Goal: Contribute content: Contribute content

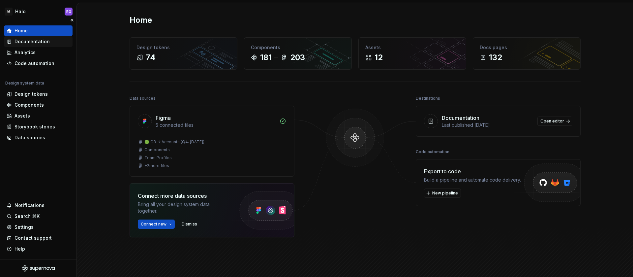
click at [38, 43] on div "Documentation" at bounding box center [32, 41] width 35 height 7
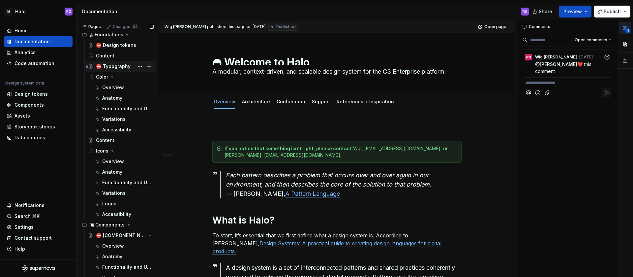
scroll to position [93, 0]
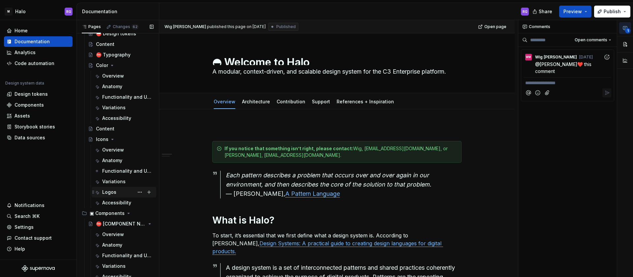
click at [109, 191] on div "Logos" at bounding box center [109, 192] width 14 height 7
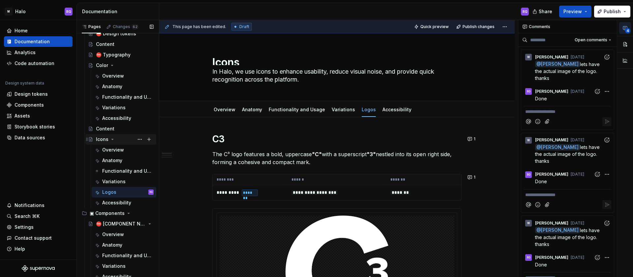
click at [112, 139] on icon "Page tree" at bounding box center [113, 139] width 2 height 1
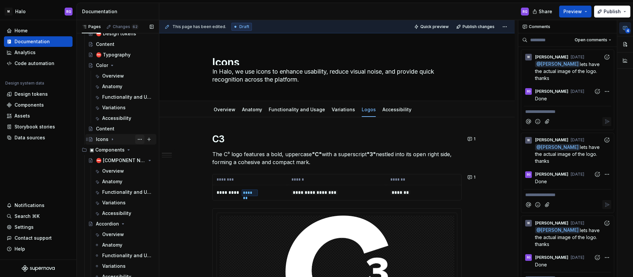
click at [136, 140] on button "Page tree" at bounding box center [139, 139] width 9 height 9
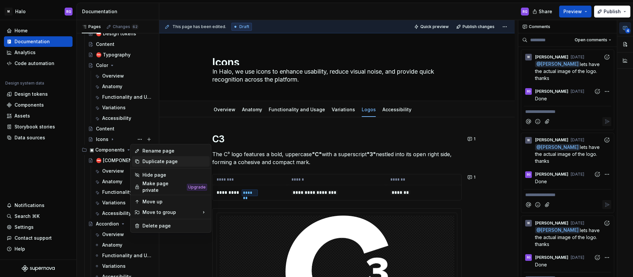
click at [146, 159] on div "Duplicate page" at bounding box center [175, 161] width 65 height 7
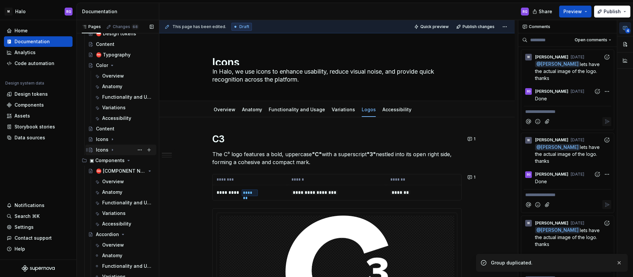
click at [104, 148] on div "Icons" at bounding box center [102, 149] width 13 height 7
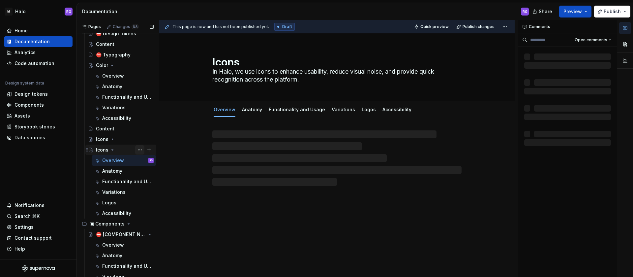
click at [136, 149] on button "Page tree" at bounding box center [139, 149] width 9 height 9
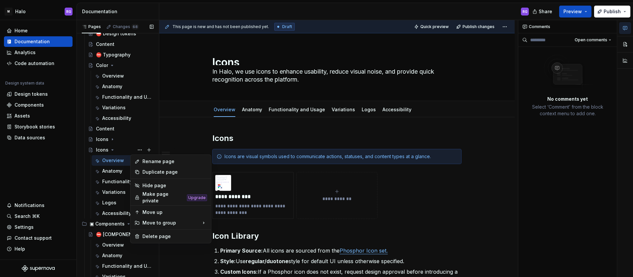
type textarea "*"
click at [147, 159] on div "Rename page" at bounding box center [175, 161] width 65 height 7
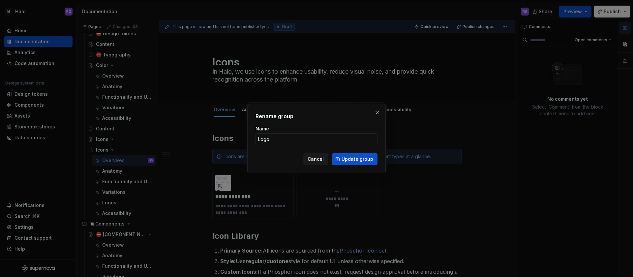
type input "Logos"
click at [345, 158] on span "Update group" at bounding box center [358, 159] width 32 height 7
type textarea "*"
type textarea "Logos"
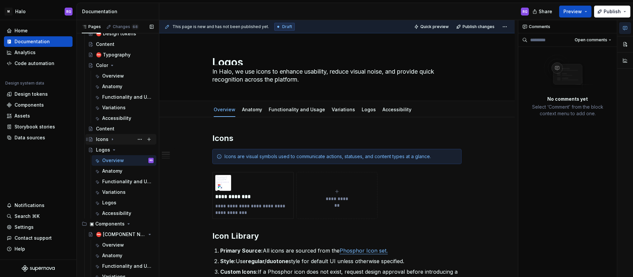
click at [111, 138] on icon "Page tree" at bounding box center [112, 139] width 5 height 5
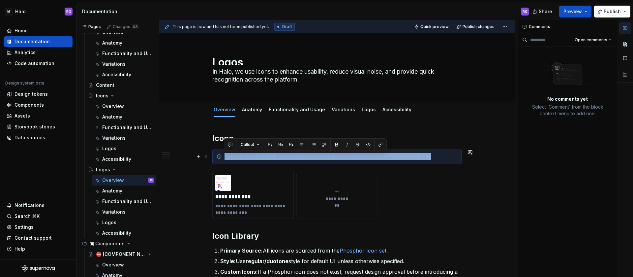
drag, startPoint x: 435, startPoint y: 158, endPoint x: 223, endPoint y: 158, distance: 212.1
click at [223, 158] on div "Icons are visual symbols used to communicate actions, statuses, and content typ…" at bounding box center [336, 156] width 249 height 15
copy div "Icons are visual symbols used to communicate actions, statuses, and content typ…"
type textarea "*"
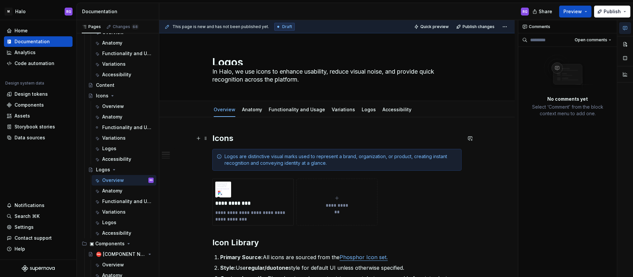
click at [229, 140] on h2 "Icons" at bounding box center [336, 138] width 249 height 11
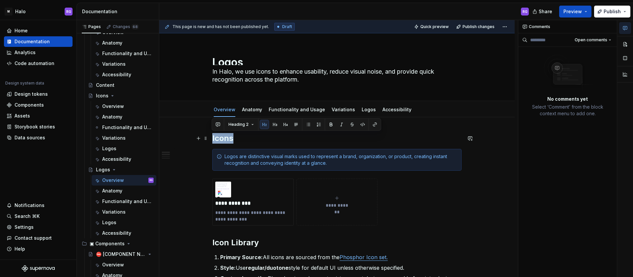
click at [229, 140] on h2 "Icons" at bounding box center [336, 138] width 249 height 11
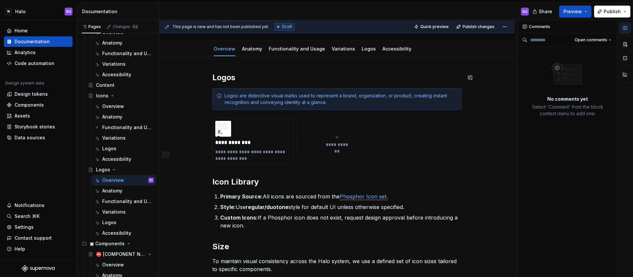
scroll to position [59, 0]
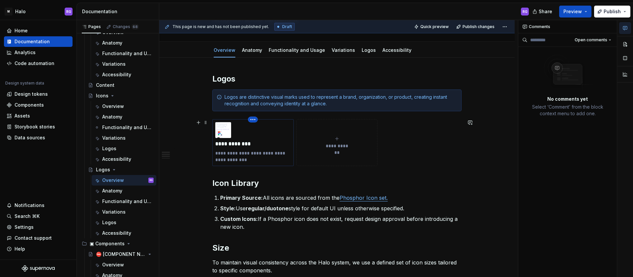
click at [255, 120] on html "M Halo RG Home Documentation Analytics Code automation Design system data Desig…" at bounding box center [316, 138] width 633 height 277
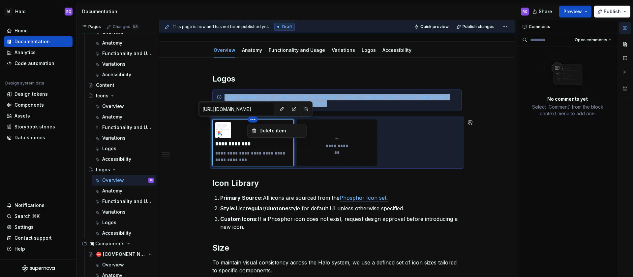
click at [270, 158] on html "M Halo RG Home Documentation Analytics Code automation Design system data Desig…" at bounding box center [316, 138] width 633 height 277
type textarea "*"
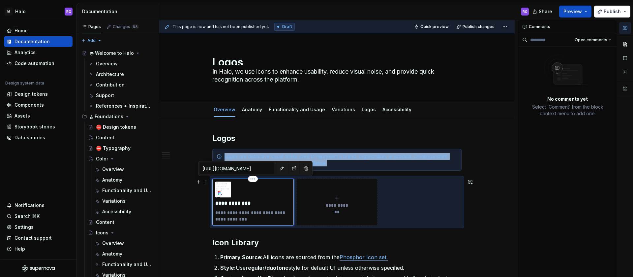
click at [238, 193] on div "**********" at bounding box center [253, 201] width 76 height 41
click at [220, 190] on icon at bounding box center [219, 192] width 5 height 5
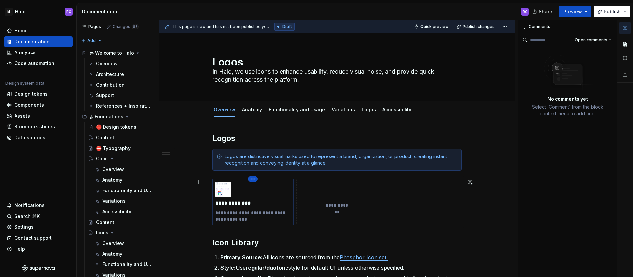
click at [253, 180] on html "M Halo RG Home Documentation Analytics Code automation Design system data Desig…" at bounding box center [316, 138] width 633 height 277
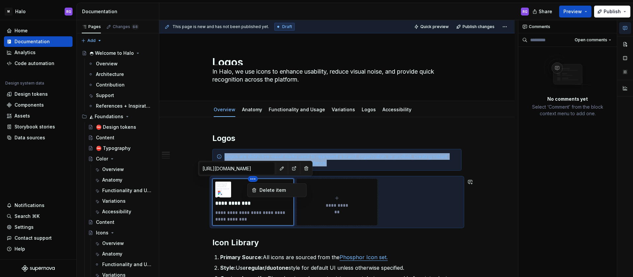
click at [340, 199] on html "M Halo RG Home Documentation Analytics Code automation Design system data Desig…" at bounding box center [316, 138] width 633 height 277
click at [335, 205] on span "**********" at bounding box center [337, 205] width 29 height 7
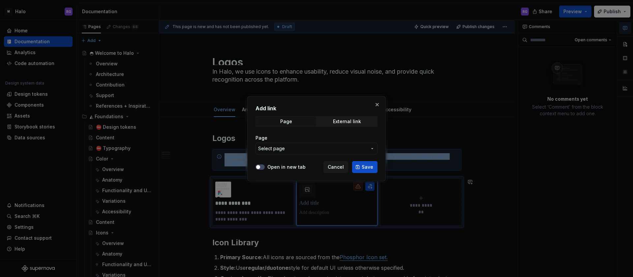
click at [356, 149] on span "Select page" at bounding box center [312, 148] width 109 height 7
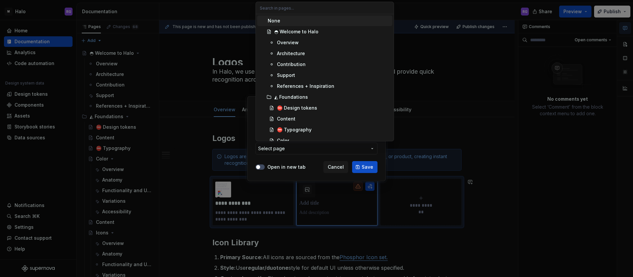
click at [354, 148] on div "Add link Page External link Page Select page Open in new tab Cancel Save" at bounding box center [316, 138] width 633 height 277
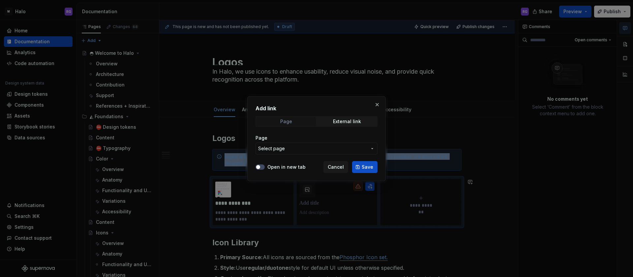
click at [297, 122] on span "Page" at bounding box center [286, 121] width 60 height 9
click at [332, 123] on span "External link" at bounding box center [347, 121] width 60 height 9
type textarea "*"
click at [311, 146] on input "URL" at bounding box center [317, 149] width 122 height 12
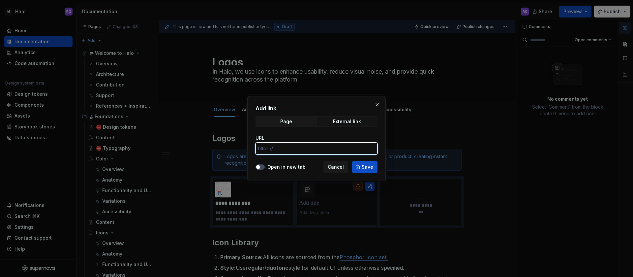
paste input "[URL][DOMAIN_NAME]"
type input "[URL][DOMAIN_NAME]"
click at [262, 168] on button "Open in new tab" at bounding box center [260, 166] width 9 height 5
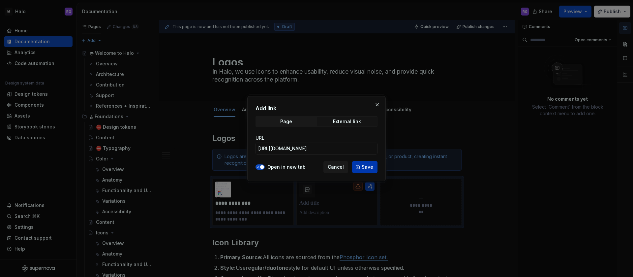
click at [363, 167] on span "Save" at bounding box center [368, 167] width 12 height 7
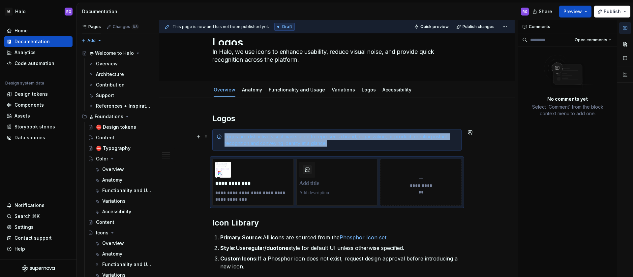
scroll to position [21, 0]
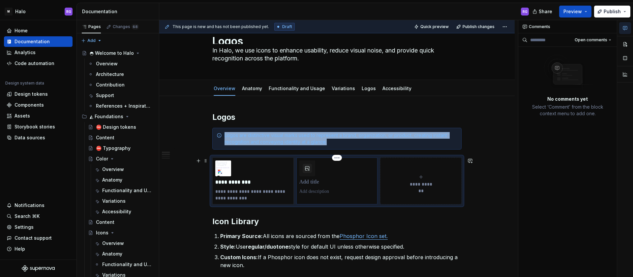
click at [315, 182] on p at bounding box center [338, 182] width 76 height 7
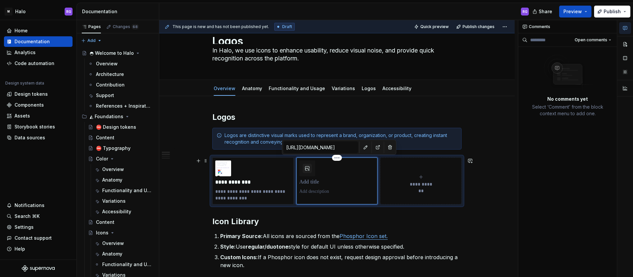
type textarea "*"
click at [311, 181] on p "**********" at bounding box center [338, 182] width 76 height 7
click at [309, 191] on p at bounding box center [338, 191] width 76 height 7
type textarea "*"
click at [306, 166] on button "button" at bounding box center [307, 168] width 9 height 9
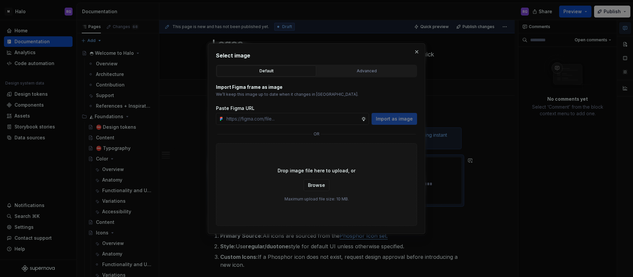
type textarea "*"
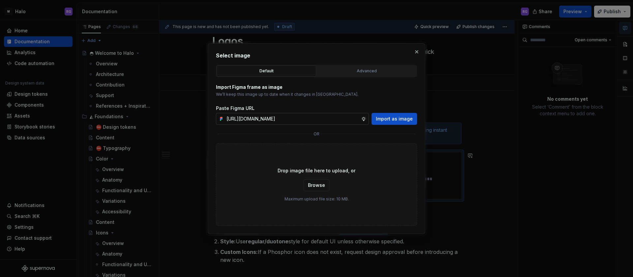
scroll to position [0, 122]
type input "[URL][DOMAIN_NAME]"
click at [384, 118] on span "Import as image" at bounding box center [394, 118] width 37 height 7
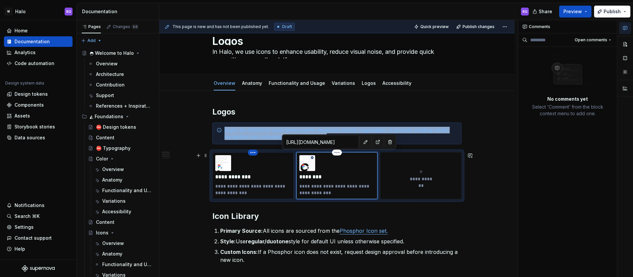
click at [252, 152] on html "M Halo RG Home Documentation Analytics Code automation Design system data Desig…" at bounding box center [316, 138] width 633 height 277
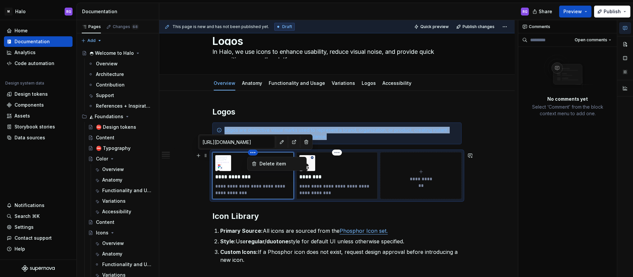
type textarea "*"
type input "[URL][DOMAIN_NAME]"
click at [270, 162] on div "Delete item" at bounding box center [281, 163] width 43 height 7
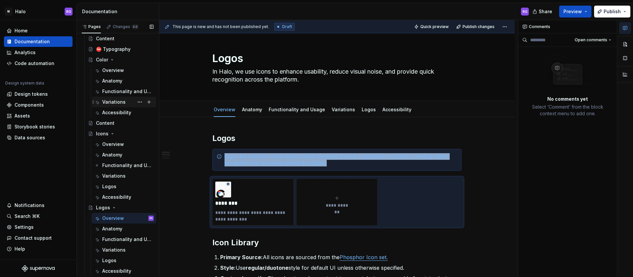
scroll to position [100, 0]
click at [104, 130] on div "Icons" at bounding box center [102, 132] width 13 height 7
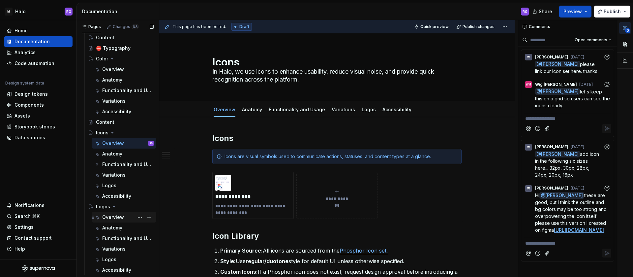
click at [114, 218] on div "Overview" at bounding box center [113, 217] width 22 height 7
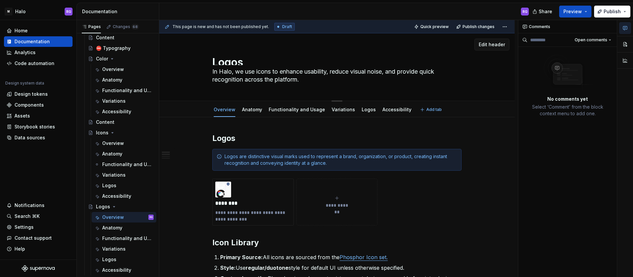
paste textarea "logos to establish brand identity, create visual consistency, and support insta…"
type textarea "*"
type textarea "In Halo, we use logos to establish brand identity, create visual consistency, a…"
type textarea "*"
type textarea "In Halo, we use logos to establish brand identity, create visual consistency, a…"
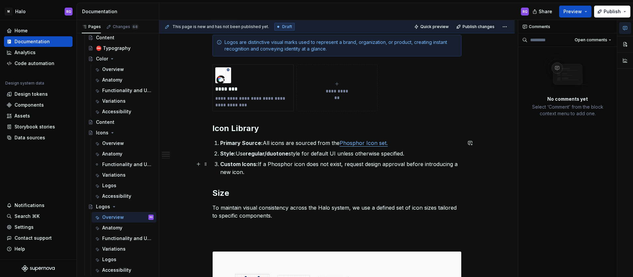
scroll to position [120, 0]
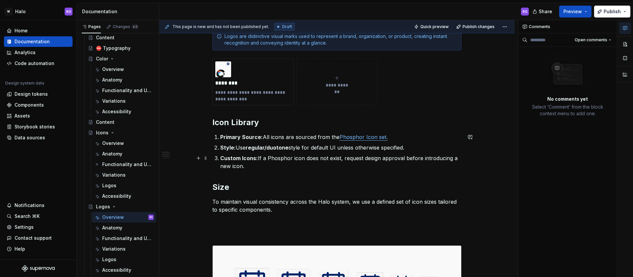
click at [288, 159] on p "Custom Icons: If a Phosphor icon does not exist, request design approval before…" at bounding box center [340, 162] width 241 height 16
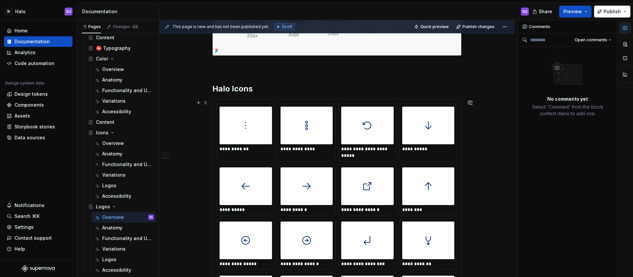
scroll to position [392, 0]
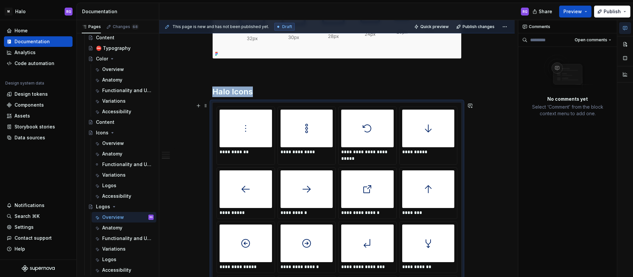
click at [253, 130] on div at bounding box center [246, 129] width 52 height 38
drag, startPoint x: 253, startPoint y: 130, endPoint x: 239, endPoint y: 128, distance: 14.4
click at [239, 128] on div at bounding box center [246, 129] width 52 height 38
click at [243, 118] on img at bounding box center [245, 128] width 11 height 32
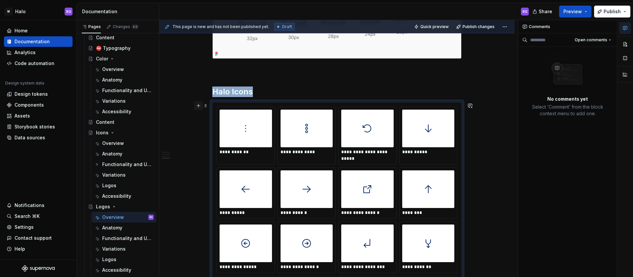
click at [199, 108] on button "button" at bounding box center [198, 105] width 9 height 9
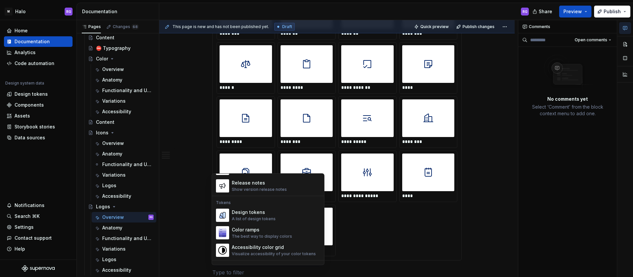
scroll to position [458, 0]
click at [274, 216] on div "Design tokens A list of design tokens" at bounding box center [276, 213] width 88 height 13
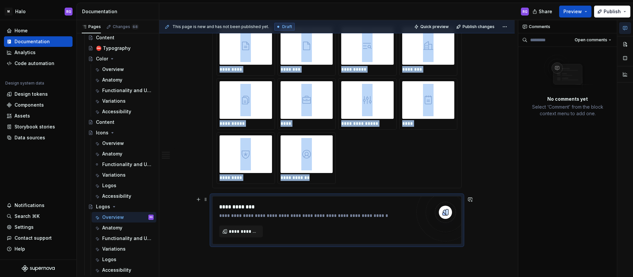
scroll to position [1728, 0]
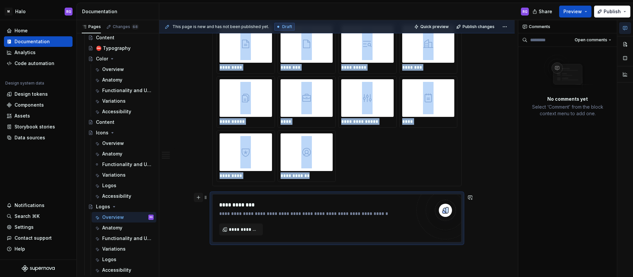
click at [198, 198] on button "button" at bounding box center [198, 197] width 9 height 9
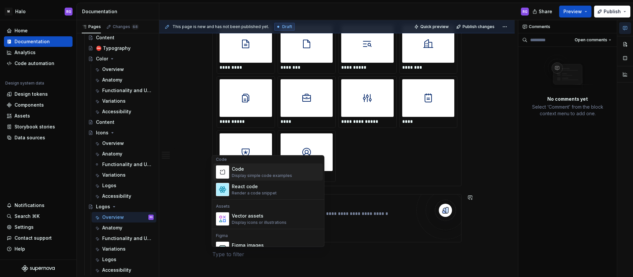
scroll to position [546, 0]
click at [260, 221] on div "Display icons or illustrations" at bounding box center [259, 221] width 55 height 5
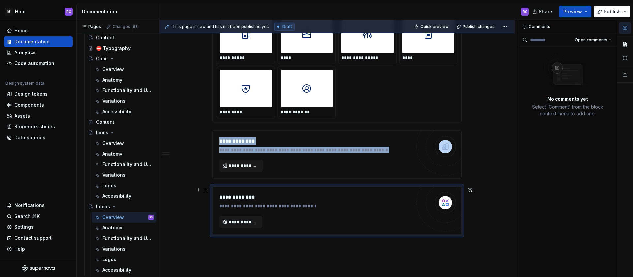
scroll to position [1792, 0]
click at [242, 223] on span "**********" at bounding box center [243, 221] width 29 height 7
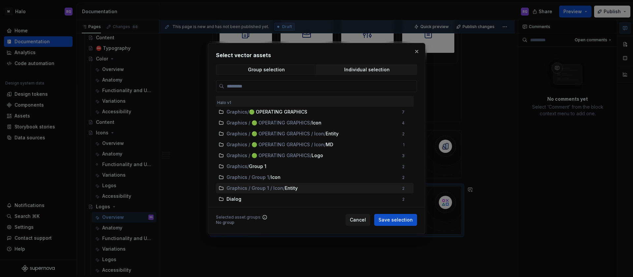
scroll to position [7, 0]
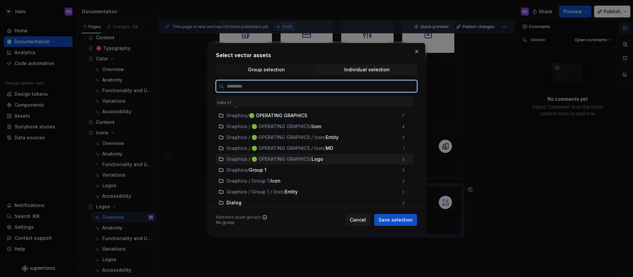
click at [335, 160] on div "Graphics / 🟢 OPERATING GRAPHICS / Logo" at bounding box center [313, 159] width 172 height 7
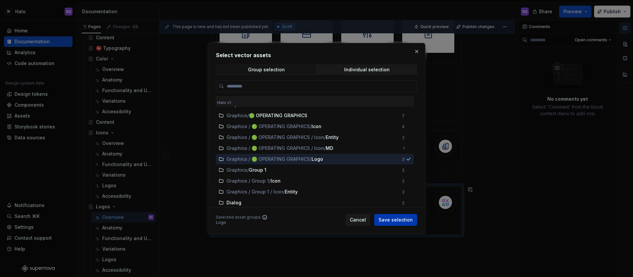
click at [391, 220] on span "Save selection" at bounding box center [396, 219] width 34 height 7
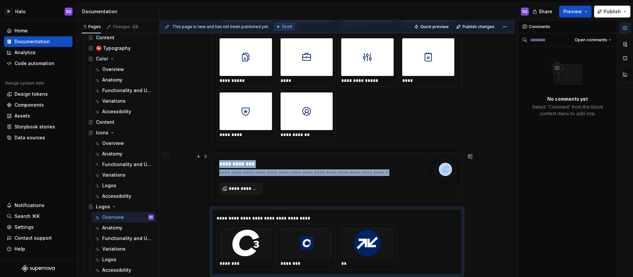
scroll to position [1768, 0]
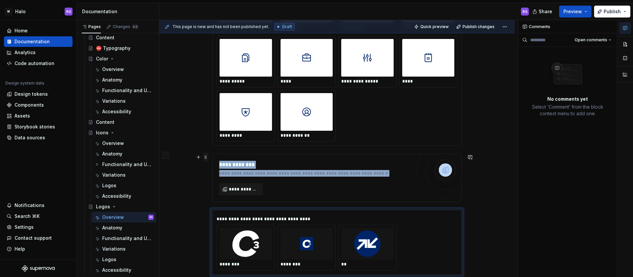
click at [204, 159] on span at bounding box center [205, 156] width 5 height 9
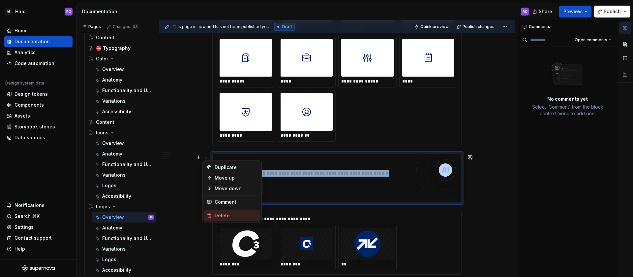
click at [221, 214] on div "Delete" at bounding box center [236, 215] width 43 height 7
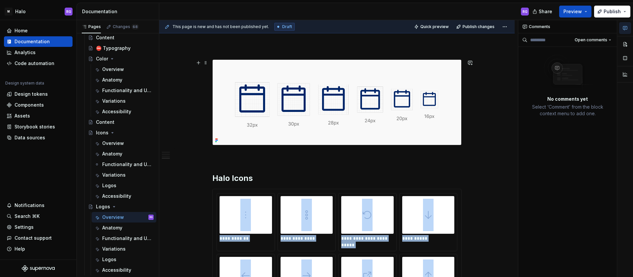
scroll to position [305, 0]
click at [205, 194] on span at bounding box center [205, 192] width 5 height 9
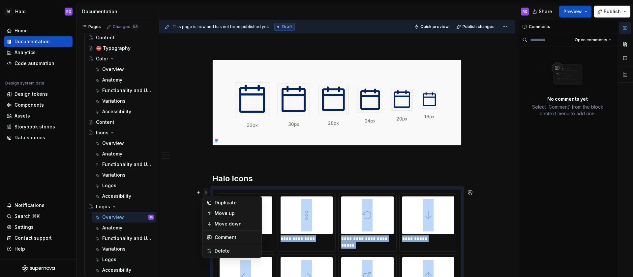
type textarea "*"
click at [221, 249] on div "Delete" at bounding box center [236, 250] width 43 height 7
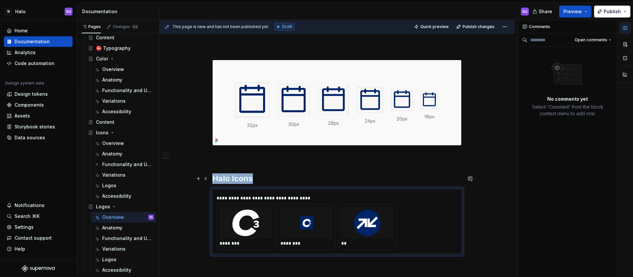
click at [251, 179] on h2 "Halo Icons" at bounding box center [336, 178] width 249 height 11
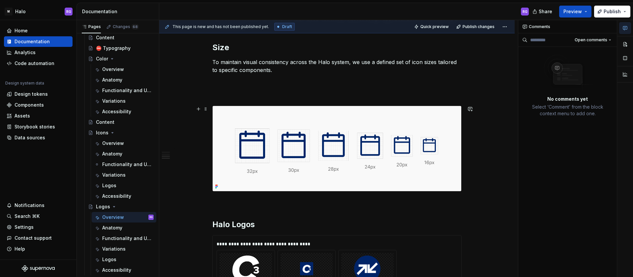
scroll to position [261, 0]
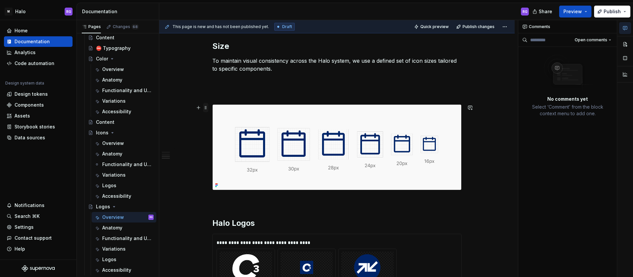
click at [205, 108] on span at bounding box center [205, 107] width 5 height 9
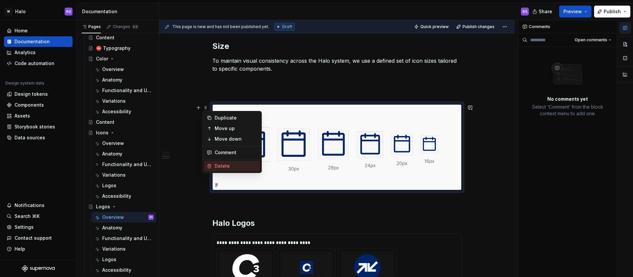
click at [221, 166] on div "Delete" at bounding box center [236, 166] width 43 height 7
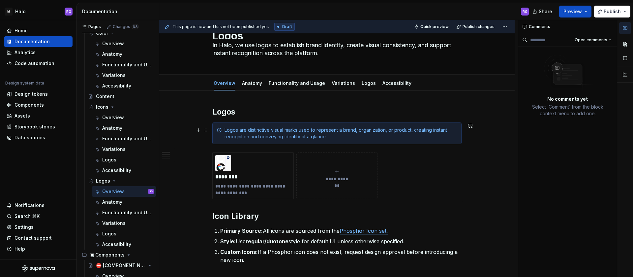
scroll to position [0, 0]
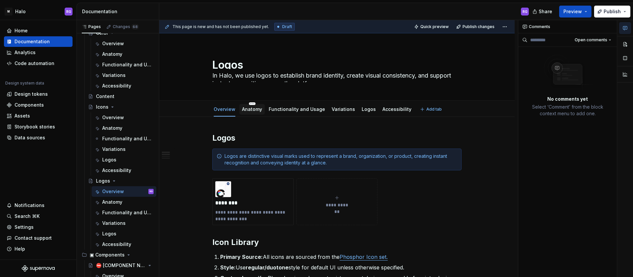
click at [252, 111] on link "Anatomy" at bounding box center [252, 109] width 20 height 6
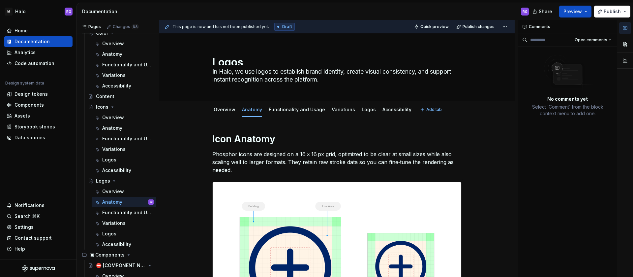
type textarea "*"
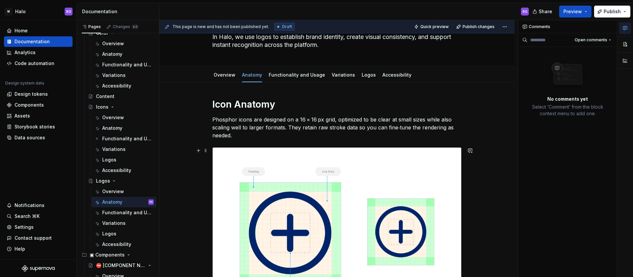
scroll to position [26, 0]
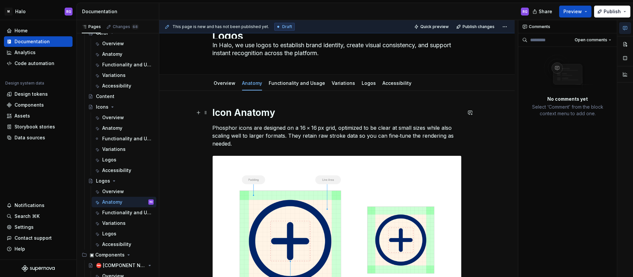
click at [230, 112] on h1 "Icon Anatomy" at bounding box center [336, 113] width 249 height 12
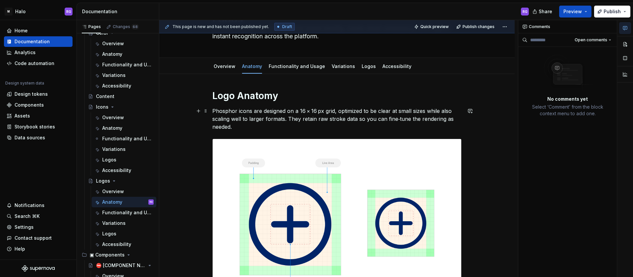
scroll to position [43, 0]
click at [468, 113] on button "button" at bounding box center [470, 111] width 9 height 9
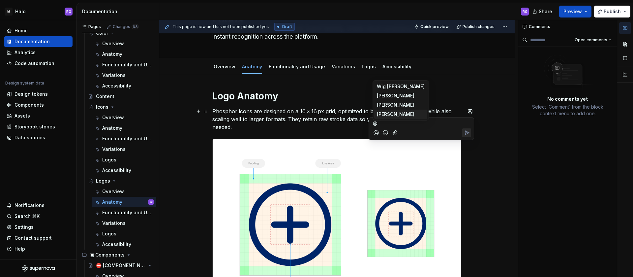
click at [392, 112] on li "W [PERSON_NAME]" at bounding box center [400, 114] width 53 height 9
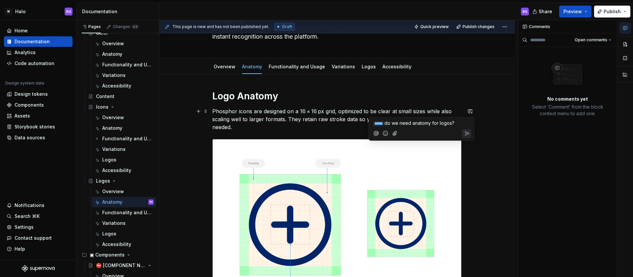
click at [465, 132] on icon "Send" at bounding box center [467, 133] width 7 height 7
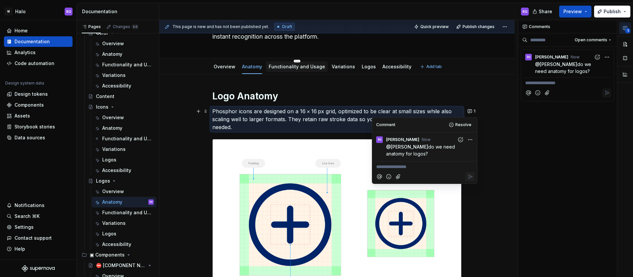
click at [285, 66] on link "Functionality and Usage" at bounding box center [297, 67] width 56 height 6
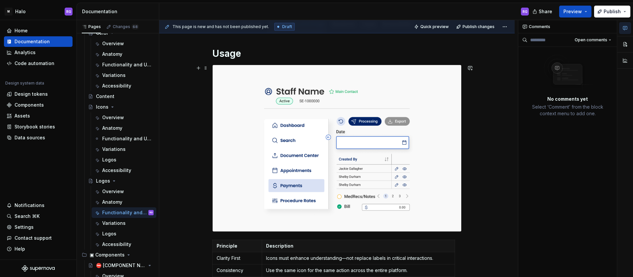
scroll to position [86, 0]
click at [197, 69] on button "button" at bounding box center [198, 67] width 9 height 9
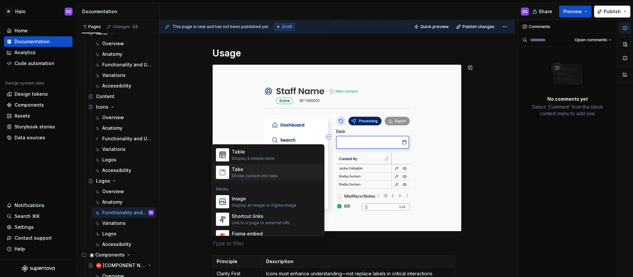
scroll to position [244, 0]
click at [259, 201] on div "Image Display an image or Figma image" at bounding box center [264, 200] width 65 height 13
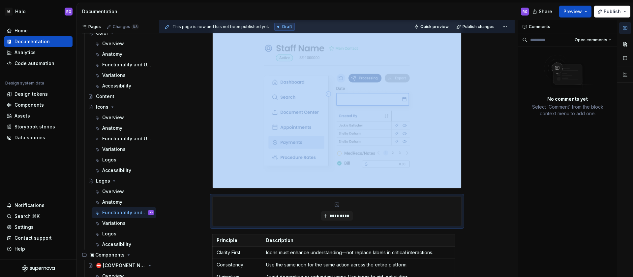
scroll to position [129, 0]
click at [340, 215] on span "*********" at bounding box center [340, 215] width 20 height 5
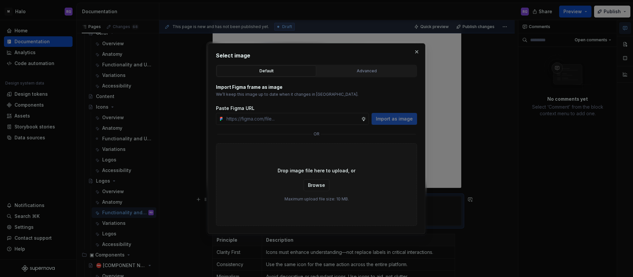
type textarea "*"
type input "[URL][DOMAIN_NAME]"
click at [384, 118] on span "Import as image" at bounding box center [394, 118] width 37 height 7
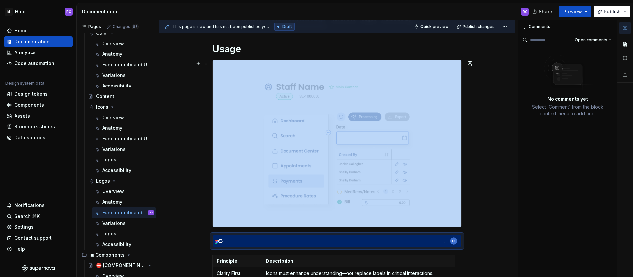
scroll to position [89, 0]
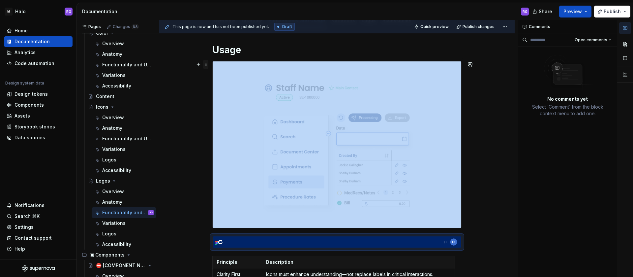
click at [204, 66] on span at bounding box center [205, 64] width 5 height 9
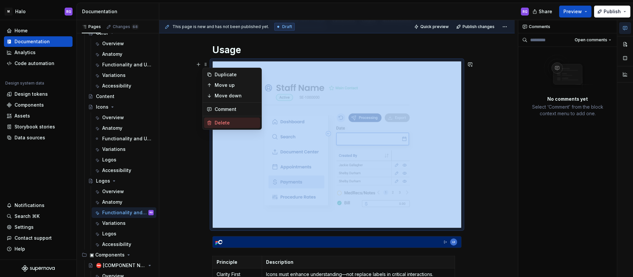
click at [225, 122] on div "Delete" at bounding box center [236, 122] width 43 height 7
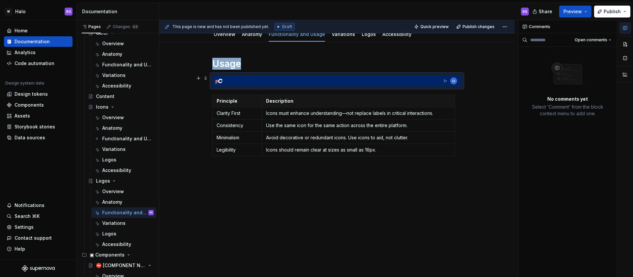
scroll to position [75, 0]
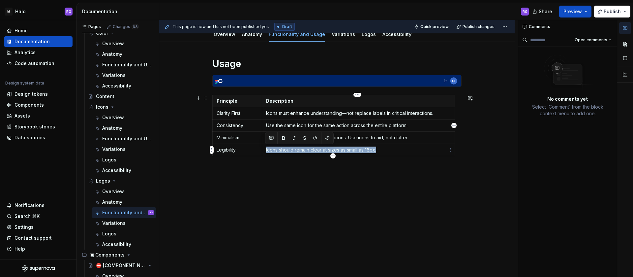
drag, startPoint x: 381, startPoint y: 152, endPoint x: 265, endPoint y: 150, distance: 116.5
click at [265, 150] on td "Icons should remain clear at sizes as small as 16px." at bounding box center [358, 150] width 193 height 12
copy p "Icons should remain clear at sizes as small as 16px."
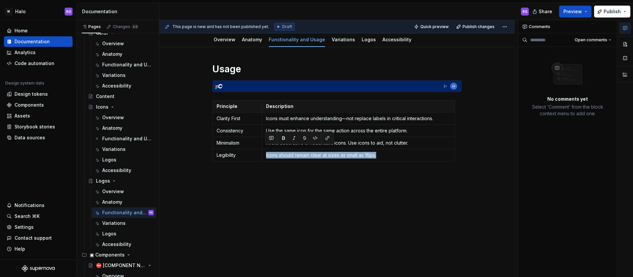
scroll to position [75, 0]
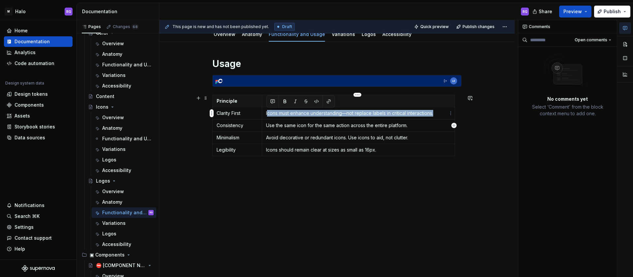
drag, startPoint x: 436, startPoint y: 114, endPoint x: 266, endPoint y: 113, distance: 170.2
click at [266, 113] on p "Icons must enhance understanding—not replace labels in critical interactions." at bounding box center [358, 113] width 185 height 7
copy p "Icons must enhance understanding—not replace labels in critical interactions."
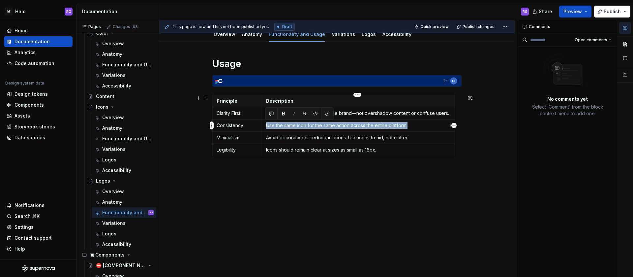
drag, startPoint x: 410, startPoint y: 126, endPoint x: 267, endPoint y: 125, distance: 142.9
click at [267, 125] on p "Use the same icon for the same action across the entire platform." at bounding box center [358, 125] width 185 height 7
copy p "Use the same icon for the same action across the entire platform."
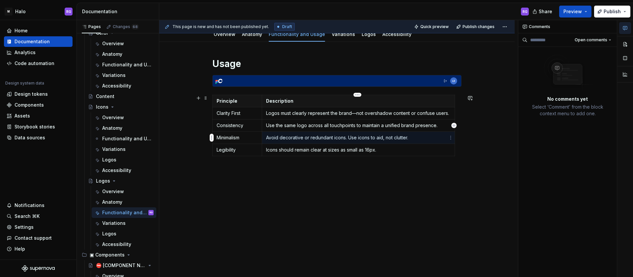
drag, startPoint x: 407, startPoint y: 138, endPoint x: 267, endPoint y: 137, distance: 140.2
click at [267, 137] on p "Avoid decorative or redundant icons. Use icons to aid, not clutter." at bounding box center [358, 137] width 185 height 7
click at [409, 137] on p "Avoid decorative or redundant icons. Use icons to aid, not clutter." at bounding box center [358, 137] width 185 height 7
copy p "Avoid decorative or redundant icons. Use icons to aid, not clutter."
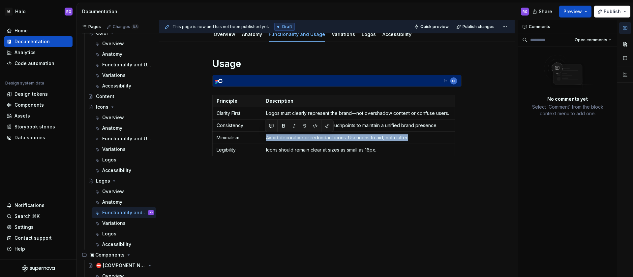
type textarea "*"
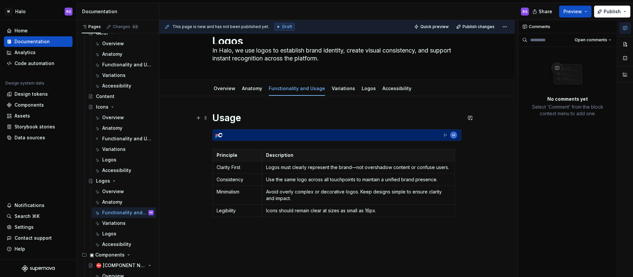
scroll to position [22, 0]
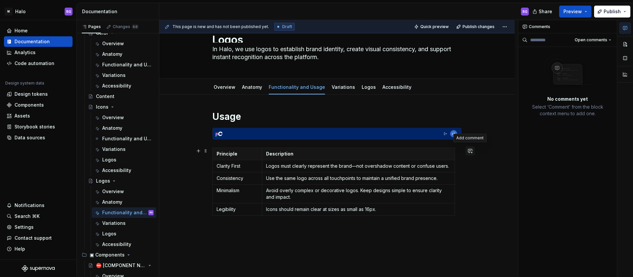
click at [470, 151] on button "button" at bounding box center [470, 150] width 9 height 9
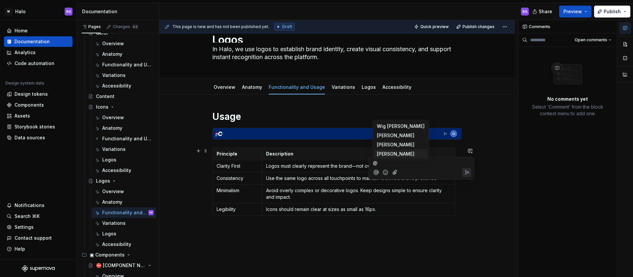
click at [384, 153] on span "[PERSON_NAME]" at bounding box center [396, 153] width 38 height 7
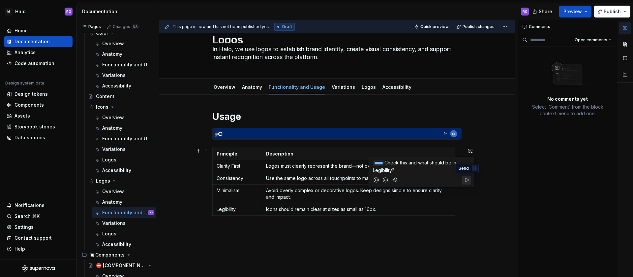
click at [465, 176] on icon "Send" at bounding box center [467, 179] width 7 height 7
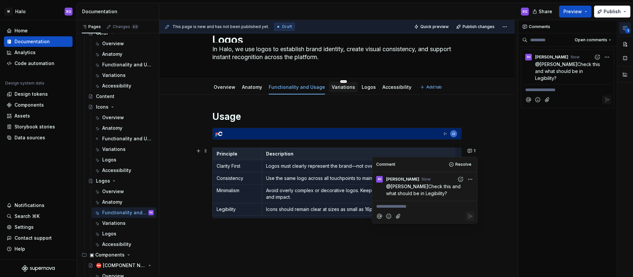
click at [342, 88] on link "Variations" at bounding box center [343, 87] width 23 height 6
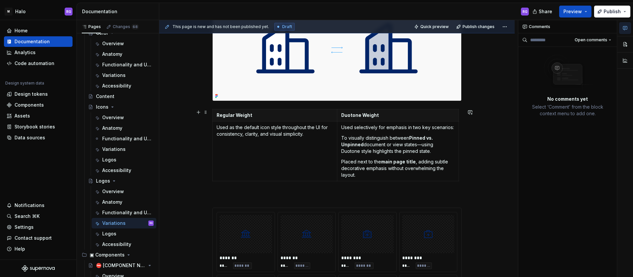
scroll to position [214, 0]
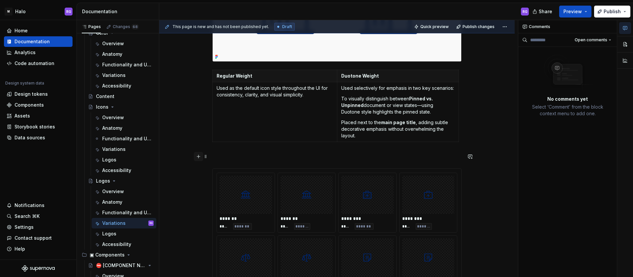
click at [197, 157] on button "button" at bounding box center [198, 156] width 9 height 9
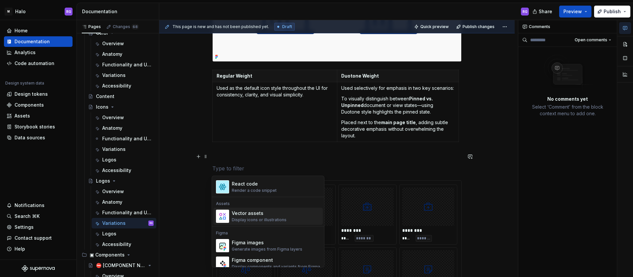
scroll to position [560, 0]
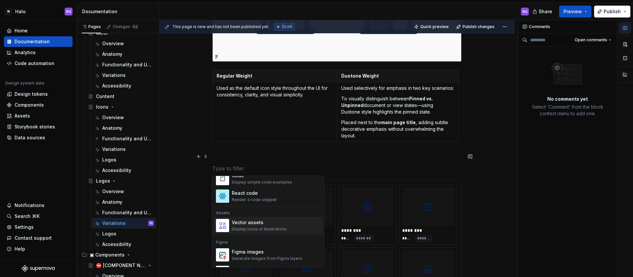
click at [250, 226] on div "Display icons or illustrations" at bounding box center [259, 228] width 55 height 5
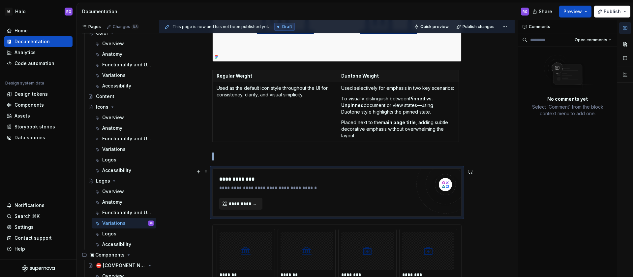
click at [252, 202] on span "**********" at bounding box center [243, 203] width 29 height 7
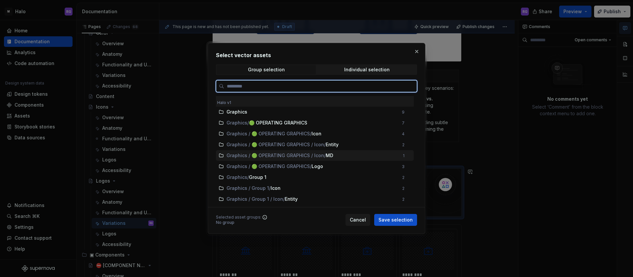
click at [358, 153] on span "Graphics / 🟢 OPERATING GRAPHICS / Icon / MD" at bounding box center [313, 155] width 173 height 7
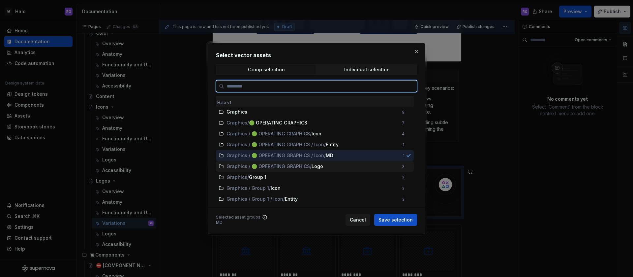
click at [333, 165] on div "Graphics / 🟢 OPERATING GRAPHICS / Logo" at bounding box center [313, 166] width 172 height 7
click at [339, 157] on span "MD" at bounding box center [332, 155] width 13 height 7
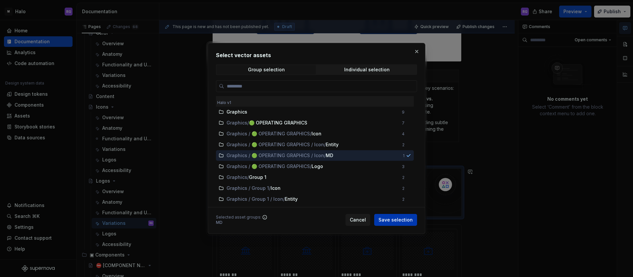
click at [390, 221] on span "Save selection" at bounding box center [396, 219] width 34 height 7
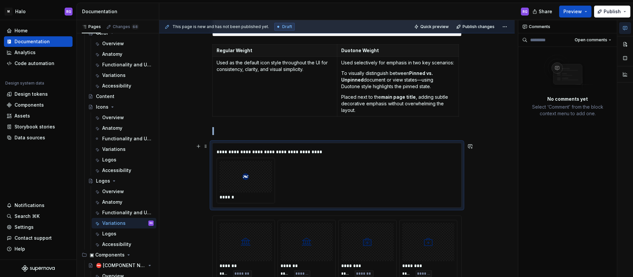
scroll to position [241, 0]
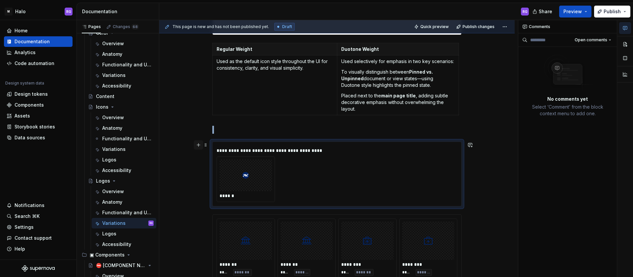
click at [198, 146] on button "button" at bounding box center [198, 144] width 9 height 9
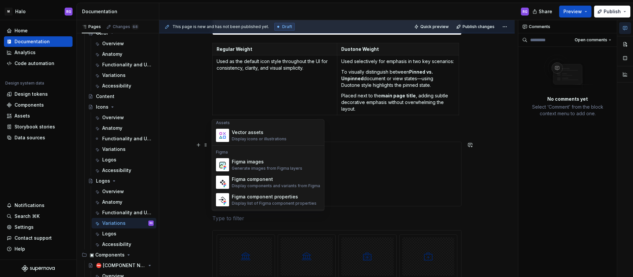
scroll to position [590, 0]
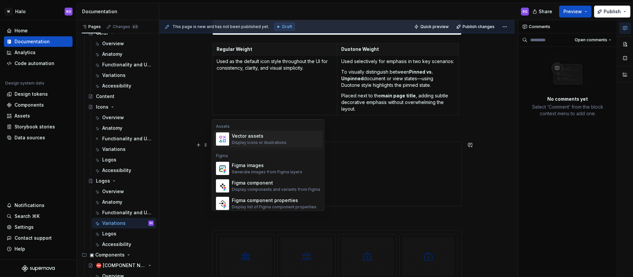
click at [263, 141] on div "Display icons or illustrations" at bounding box center [259, 142] width 55 height 5
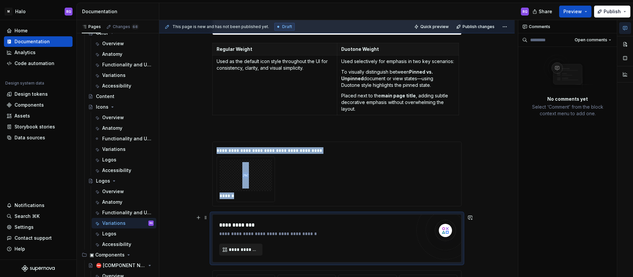
click at [246, 251] on span "**********" at bounding box center [243, 249] width 29 height 7
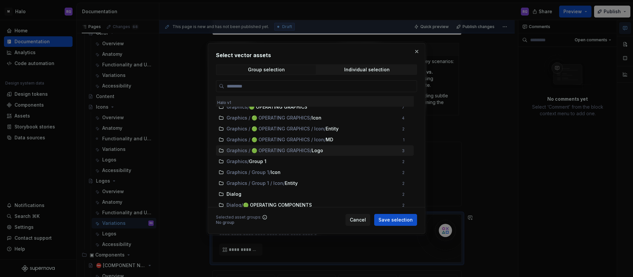
scroll to position [11, 0]
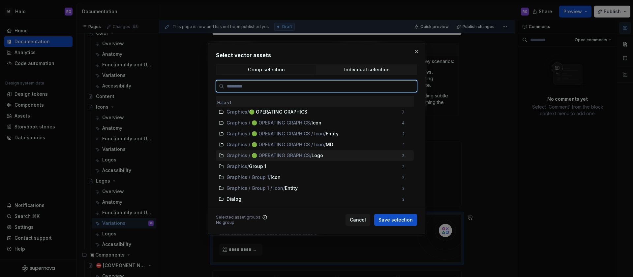
click at [324, 157] on span "Logo" at bounding box center [318, 155] width 13 height 7
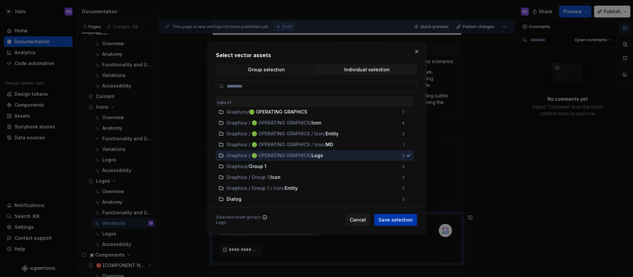
click at [391, 223] on button "Save selection" at bounding box center [395, 220] width 43 height 12
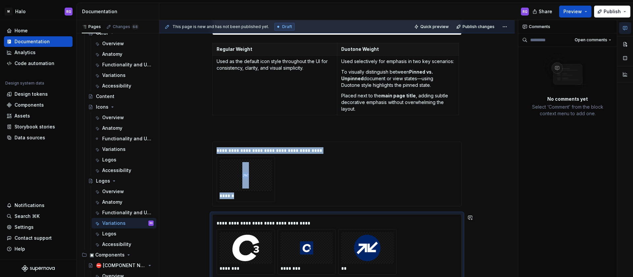
scroll to position [242, 0]
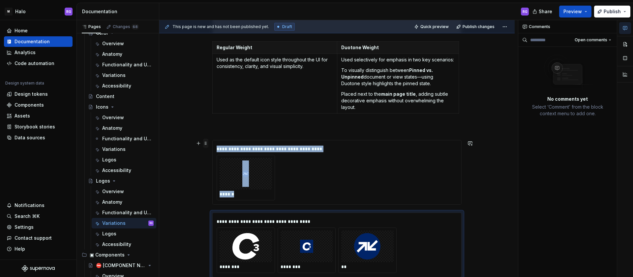
click at [204, 145] on span at bounding box center [205, 143] width 5 height 9
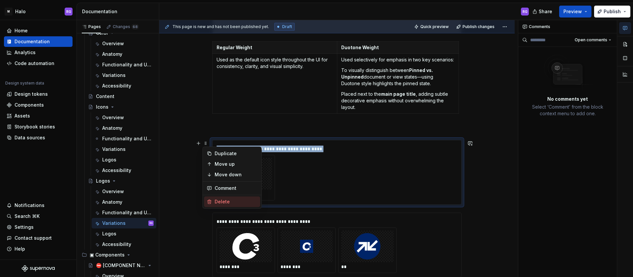
click at [224, 203] on div "Delete" at bounding box center [236, 201] width 43 height 7
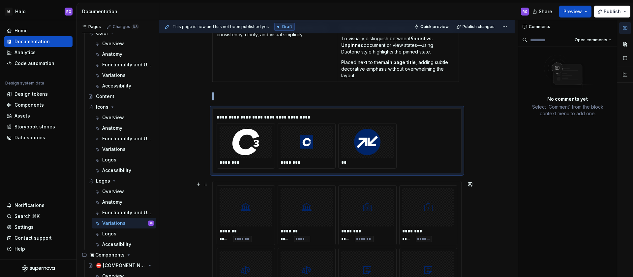
scroll to position [275, 0]
click at [205, 183] on span at bounding box center [205, 182] width 5 height 9
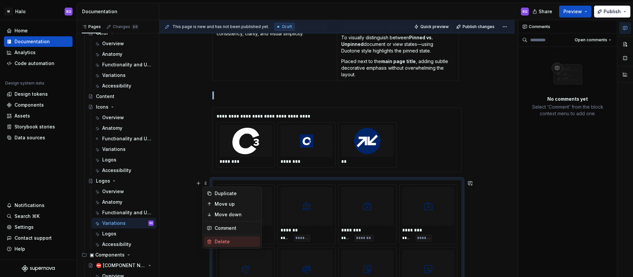
click at [220, 241] on div "Delete" at bounding box center [236, 241] width 43 height 7
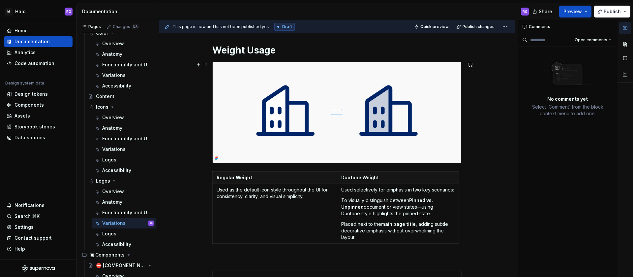
scroll to position [111, 0]
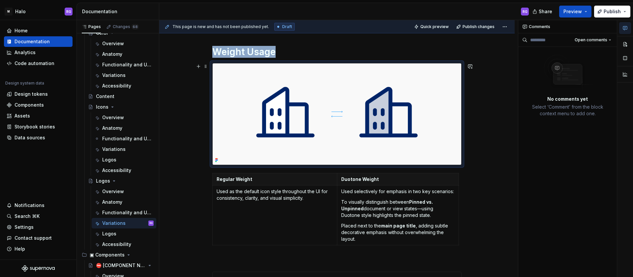
click at [304, 104] on img at bounding box center [337, 113] width 249 height 101
drag, startPoint x: 304, startPoint y: 104, endPoint x: 206, endPoint y: 69, distance: 103.4
click at [202, 108] on div "**********" at bounding box center [338, 148] width 359 height 257
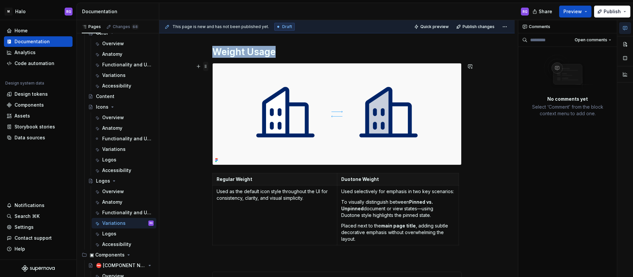
click at [205, 67] on span at bounding box center [205, 66] width 5 height 9
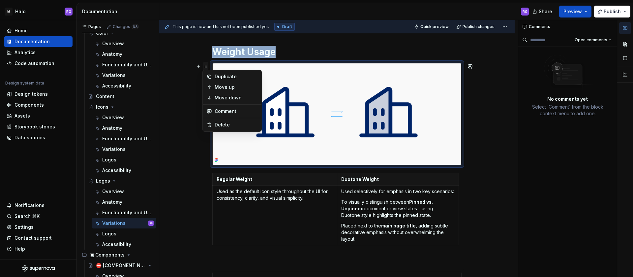
type textarea "*"
click at [499, 157] on div "**********" at bounding box center [337, 224] width 356 height 437
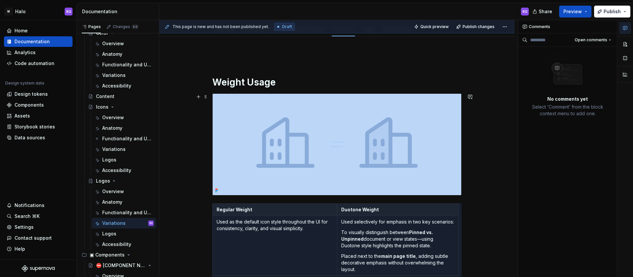
scroll to position [81, 0]
click at [472, 99] on button "button" at bounding box center [470, 96] width 9 height 9
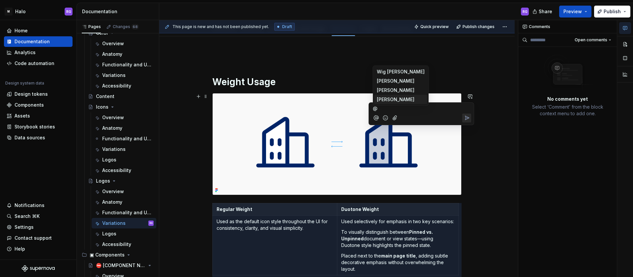
click at [388, 97] on li "W [PERSON_NAME]" at bounding box center [400, 99] width 53 height 9
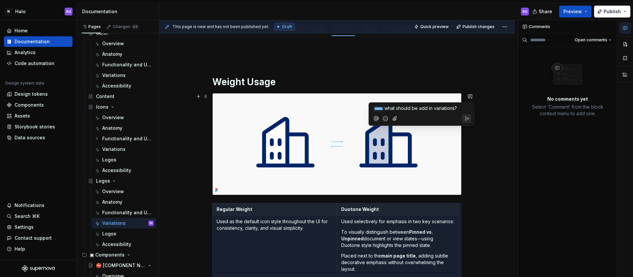
copy span "what should be add in variations?"
click at [397, 107] on p "﻿ * **** ﻿" at bounding box center [421, 109] width 97 height 8
click at [466, 127] on icon "Send" at bounding box center [467, 125] width 7 height 7
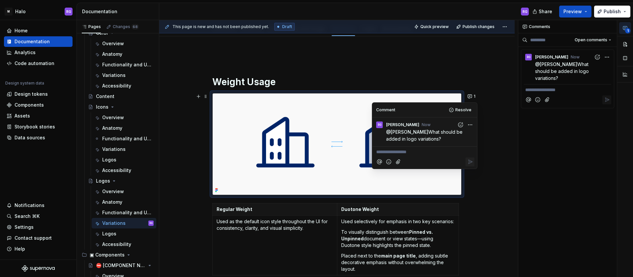
scroll to position [0, 0]
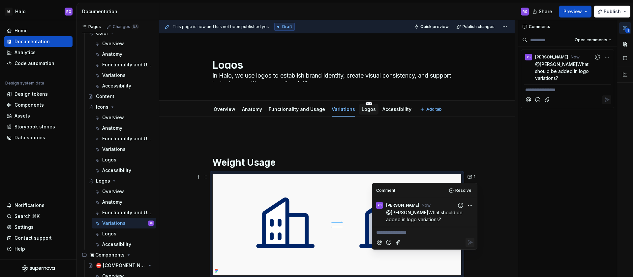
click at [363, 110] on link "Logos" at bounding box center [369, 109] width 14 height 6
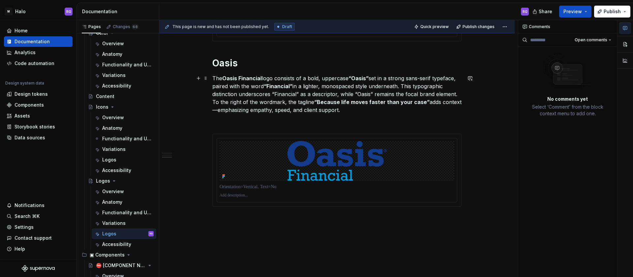
scroll to position [671, 0]
click at [204, 138] on span at bounding box center [205, 137] width 5 height 9
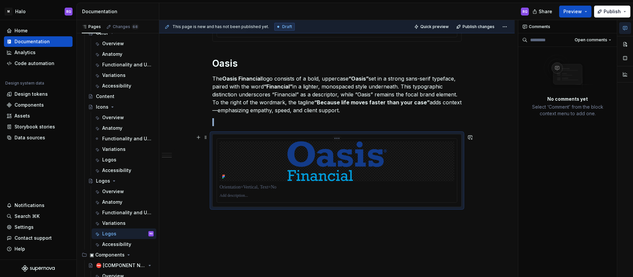
copy br
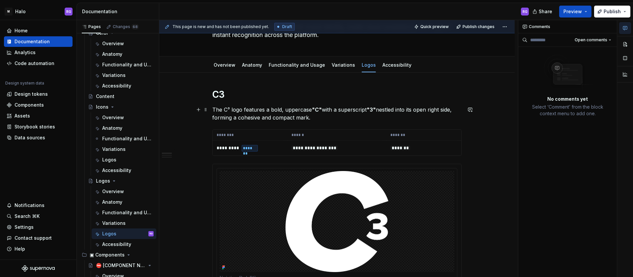
scroll to position [0, 0]
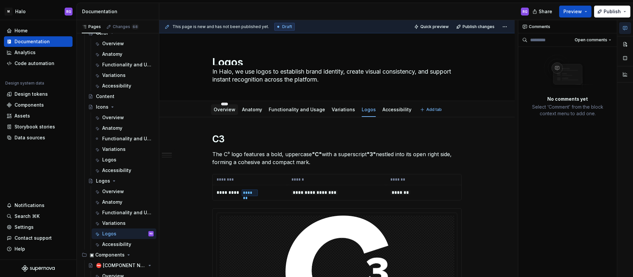
click at [223, 109] on link "Overview" at bounding box center [225, 110] width 22 height 6
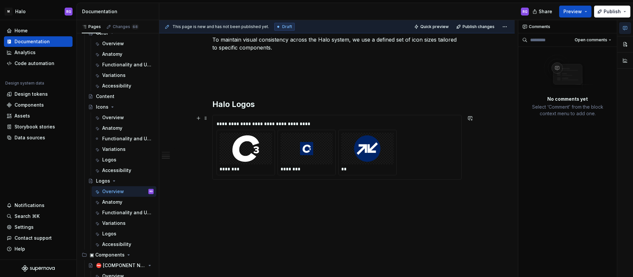
scroll to position [284, 0]
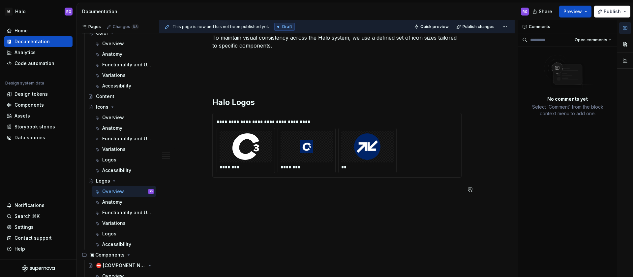
click at [237, 202] on div "**********" at bounding box center [337, 58] width 356 height 451
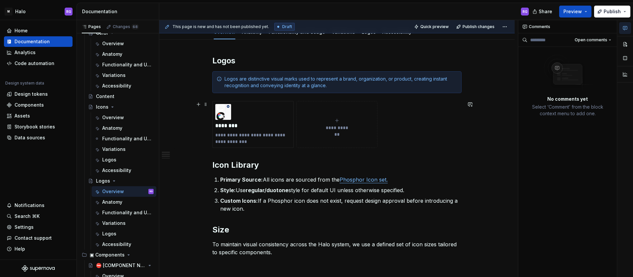
scroll to position [0, 0]
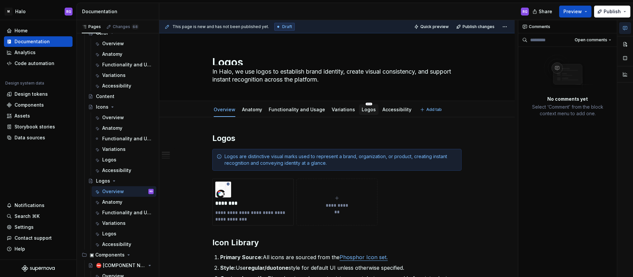
click at [362, 112] on link "Logos" at bounding box center [369, 110] width 14 height 6
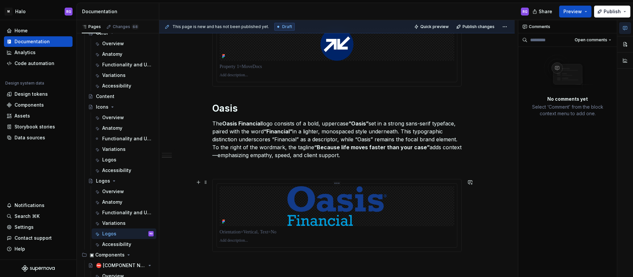
scroll to position [622, 0]
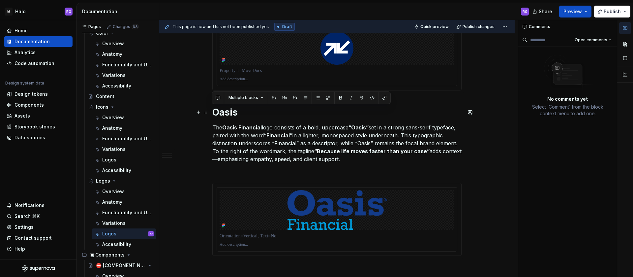
drag, startPoint x: 346, startPoint y: 161, endPoint x: 214, endPoint y: 118, distance: 138.9
copy div "Oasis The Oasis Financial logo consists of a bold, uppercase “Oasis” set in a s…"
click at [109, 191] on div "Overview" at bounding box center [113, 191] width 22 height 7
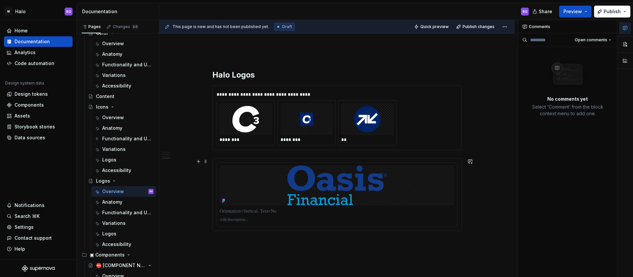
scroll to position [305, 0]
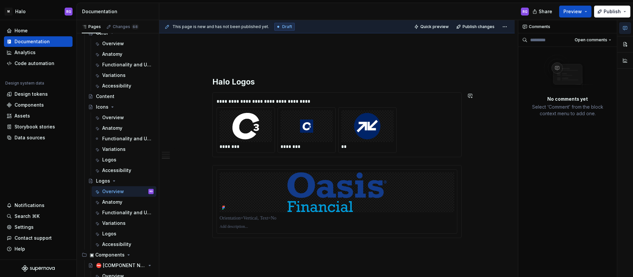
click at [228, 160] on div "**********" at bounding box center [336, 32] width 249 height 409
click at [476, 151] on div "**********" at bounding box center [337, 71] width 356 height 516
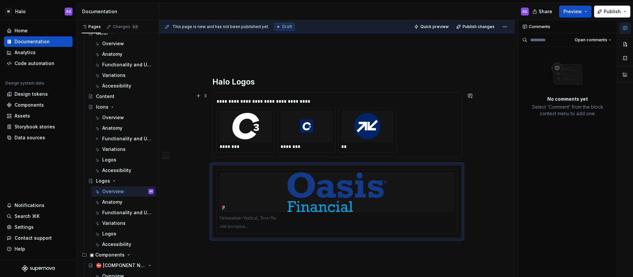
click at [472, 143] on div "**********" at bounding box center [337, 71] width 356 height 516
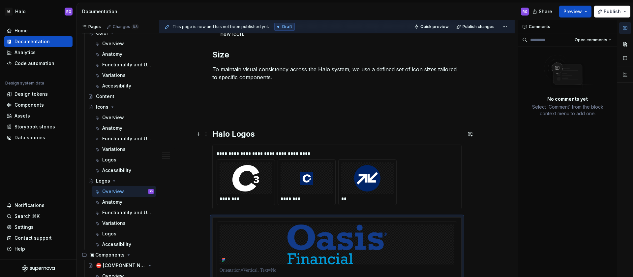
scroll to position [252, 0]
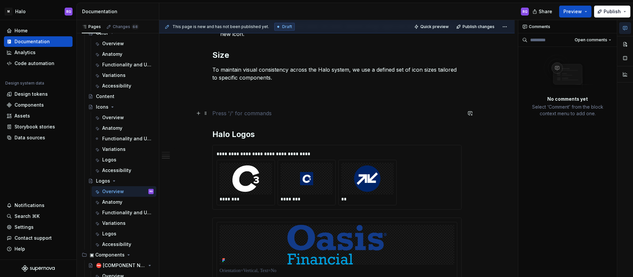
click at [239, 112] on p at bounding box center [336, 113] width 249 height 8
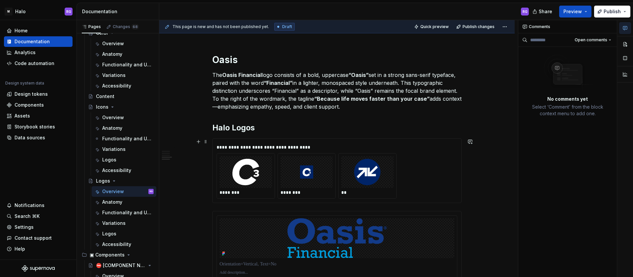
scroll to position [322, 0]
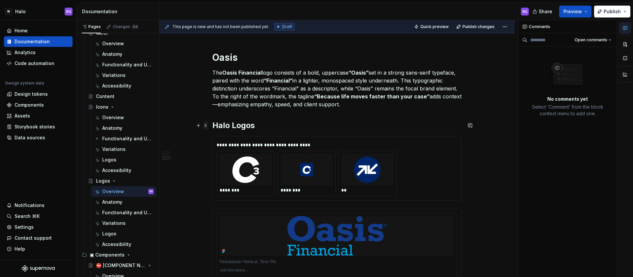
click at [207, 127] on span at bounding box center [205, 125] width 5 height 9
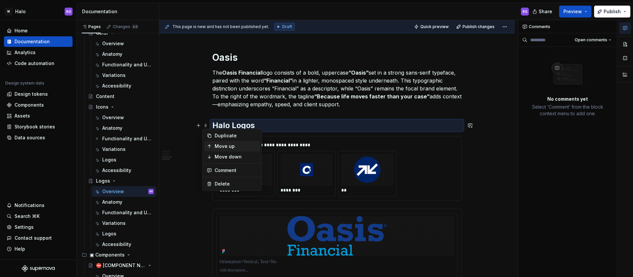
click at [226, 147] on div "Move up" at bounding box center [236, 146] width 43 height 7
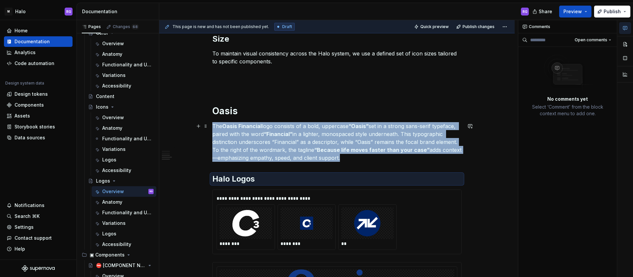
scroll to position [263, 0]
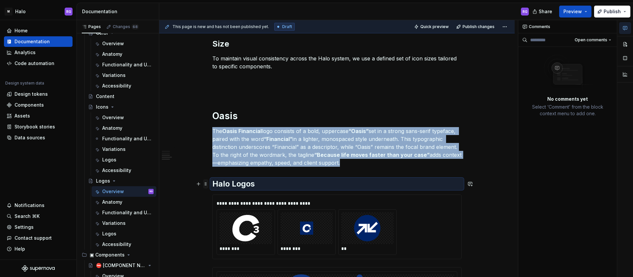
click at [207, 183] on span at bounding box center [205, 183] width 5 height 9
click at [206, 203] on div "**********" at bounding box center [337, 142] width 356 height 577
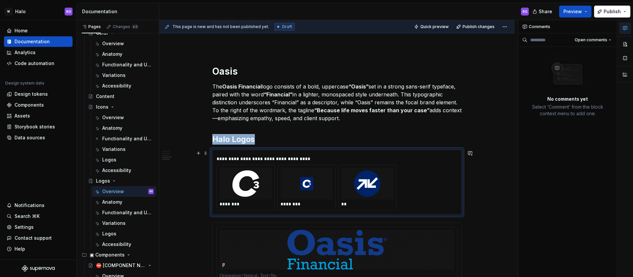
scroll to position [309, 0]
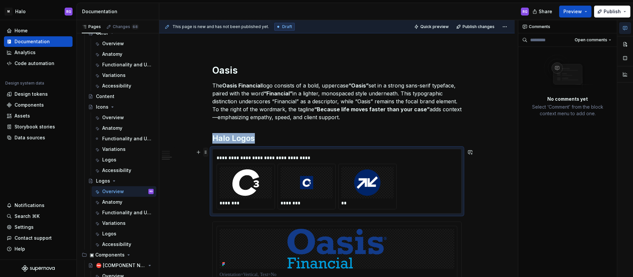
click at [206, 156] on span at bounding box center [205, 151] width 5 height 9
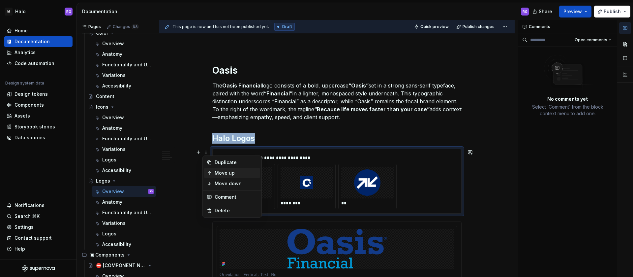
click at [229, 173] on div "Move up" at bounding box center [236, 173] width 43 height 7
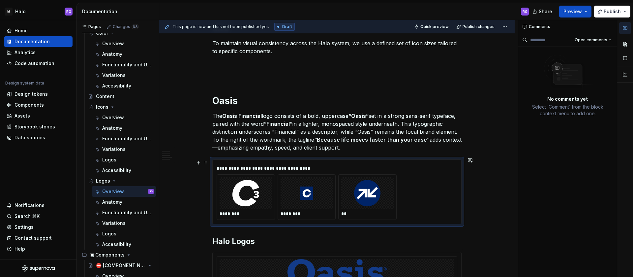
scroll to position [271, 0]
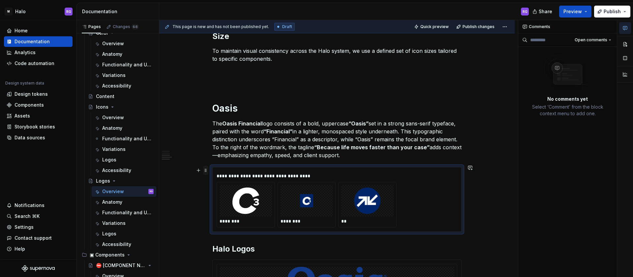
click at [204, 172] on span at bounding box center [205, 170] width 5 height 9
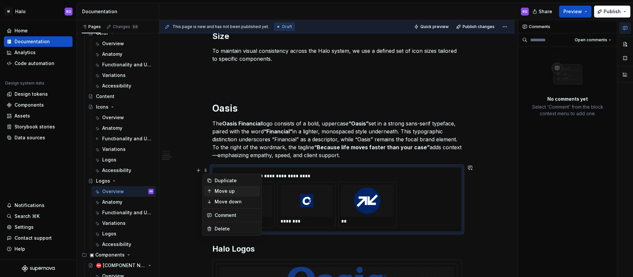
click at [221, 193] on div "Move up" at bounding box center [236, 191] width 43 height 7
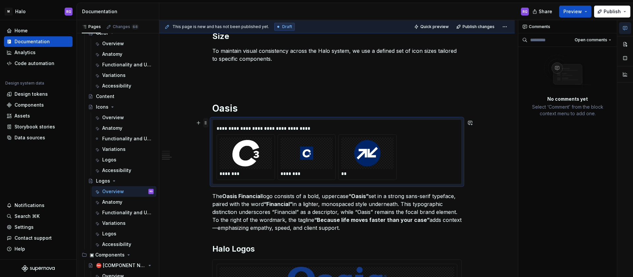
click at [205, 123] on span at bounding box center [205, 122] width 5 height 9
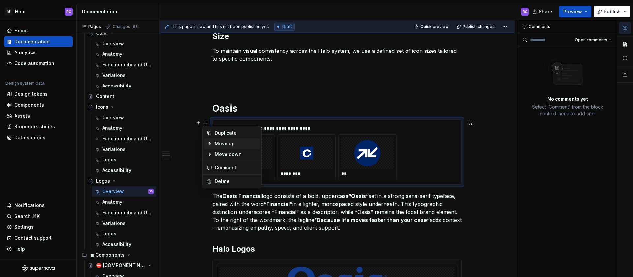
click at [220, 146] on div "Move up" at bounding box center [236, 143] width 43 height 7
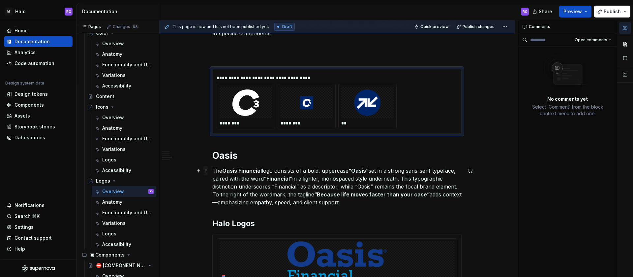
scroll to position [304, 0]
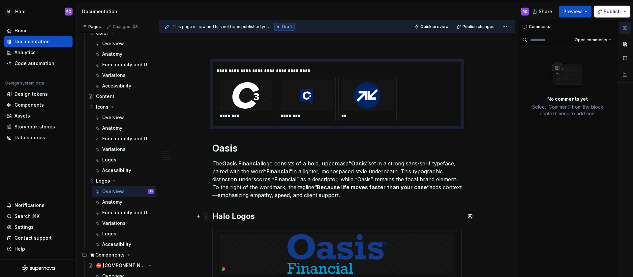
click at [205, 217] on span at bounding box center [205, 215] width 5 height 9
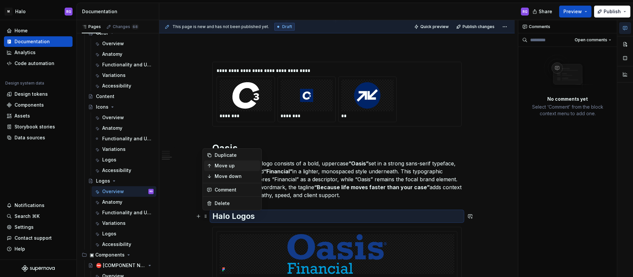
click at [222, 165] on div "Move up" at bounding box center [236, 165] width 43 height 7
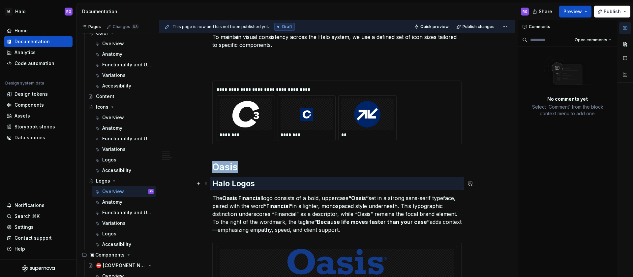
scroll to position [279, 0]
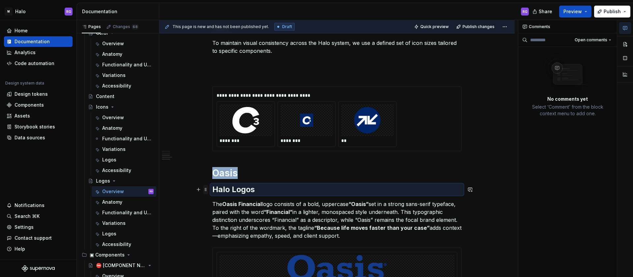
click at [205, 191] on span at bounding box center [205, 189] width 5 height 9
click at [218, 208] on div "Move up" at bounding box center [236, 210] width 43 height 7
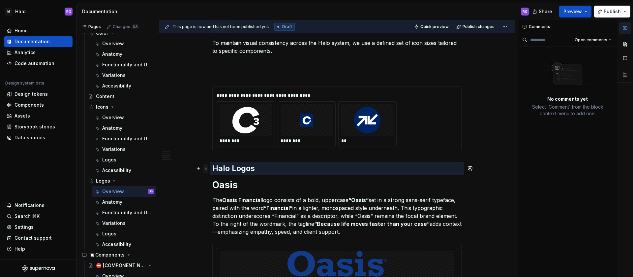
click at [205, 169] on span at bounding box center [205, 168] width 5 height 9
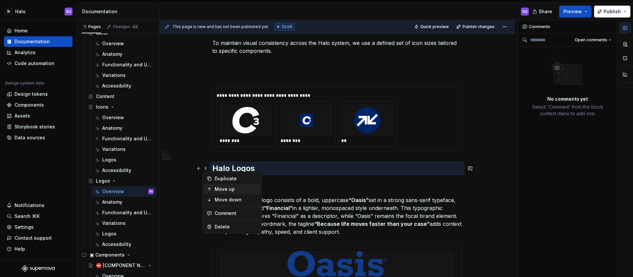
click at [230, 190] on div "Move up" at bounding box center [236, 189] width 43 height 7
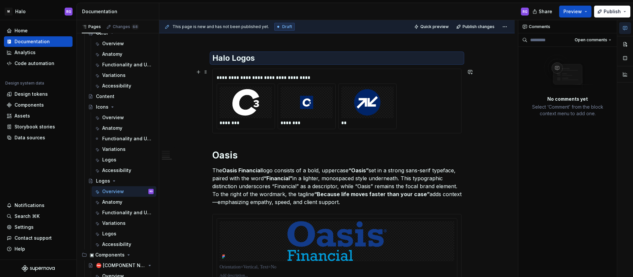
scroll to position [318, 0]
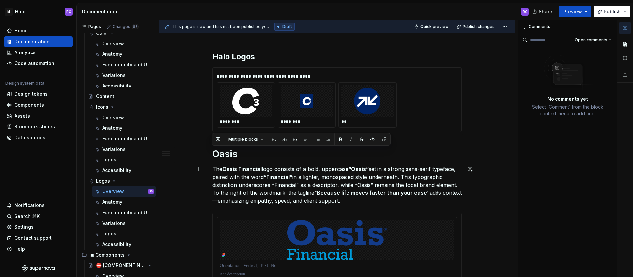
drag, startPoint x: 215, startPoint y: 151, endPoint x: 345, endPoint y: 201, distance: 139.6
click at [345, 201] on div "**********" at bounding box center [336, 50] width 249 height 470
copy div "Oasis The Oasis Financial logo consists of a bold, uppercase “Oasis” set in a s…"
click at [218, 155] on h1 "Oasis" at bounding box center [336, 154] width 249 height 12
click at [213, 152] on h1 "Oasis" at bounding box center [336, 154] width 249 height 12
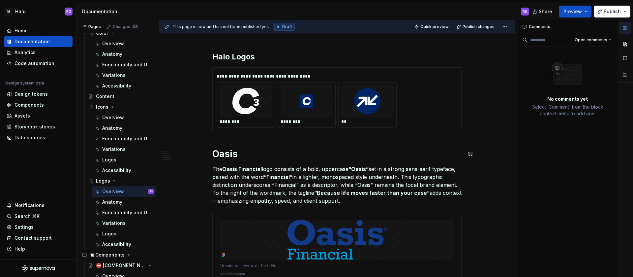
click at [214, 143] on div "**********" at bounding box center [336, 50] width 249 height 470
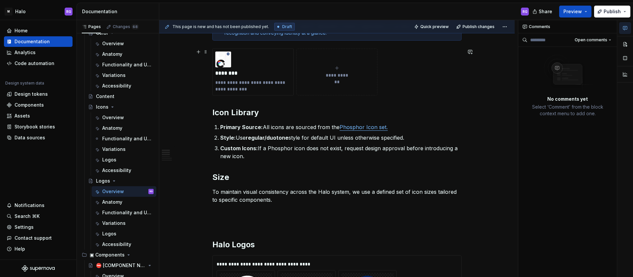
scroll to position [0, 0]
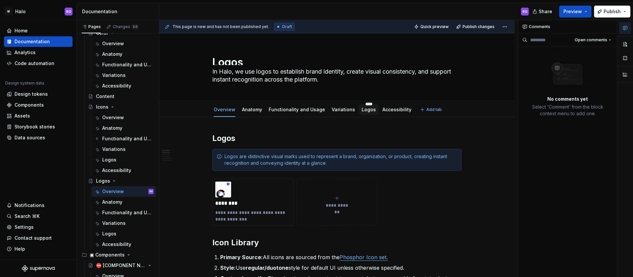
click at [365, 109] on link "Logos" at bounding box center [369, 110] width 14 height 6
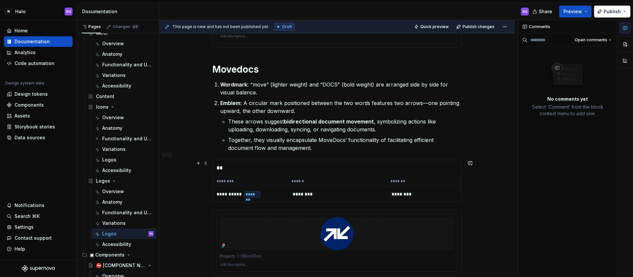
scroll to position [433, 0]
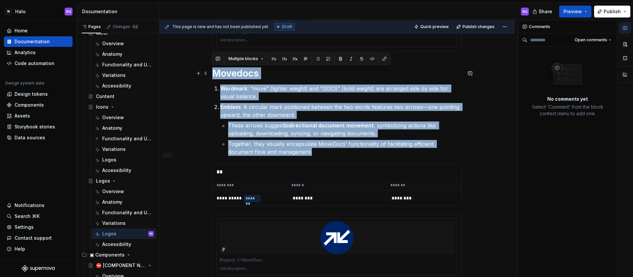
drag, startPoint x: 287, startPoint y: 151, endPoint x: 212, endPoint y: 74, distance: 107.3
click at [212, 74] on div "**********" at bounding box center [336, 80] width 249 height 760
copy div "Movedocs Wordmark : “move” (lighter weight) and “DOCS” (bold weight) are arrang…"
click at [114, 190] on div "Overview" at bounding box center [113, 191] width 22 height 7
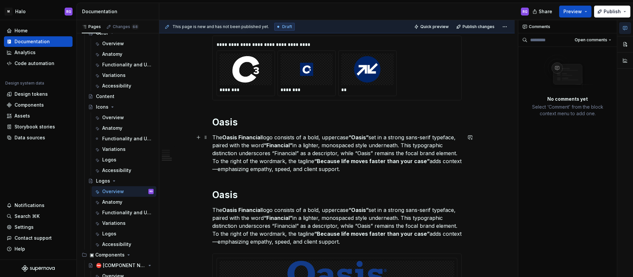
scroll to position [351, 0]
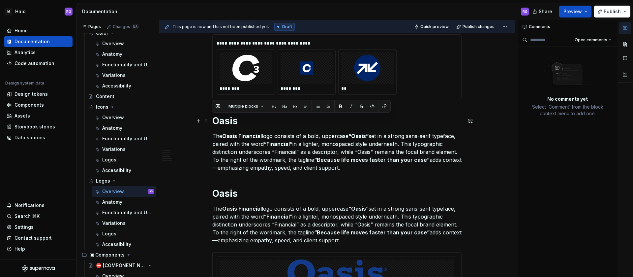
drag, startPoint x: 342, startPoint y: 170, endPoint x: 215, endPoint y: 125, distance: 135.3
click at [215, 125] on div "**********" at bounding box center [336, 53] width 249 height 543
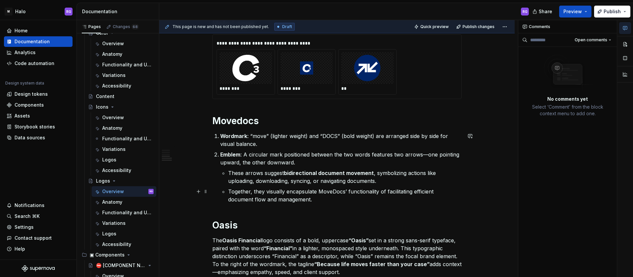
click at [296, 202] on p "Together, they visually encapsulate MoveDocs’ functionality of facilitating eff…" at bounding box center [345, 195] width 234 height 16
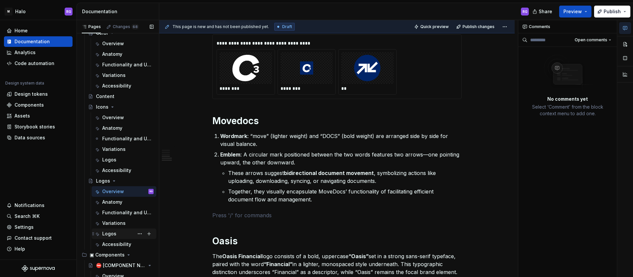
click at [111, 233] on div "Logos" at bounding box center [109, 233] width 14 height 7
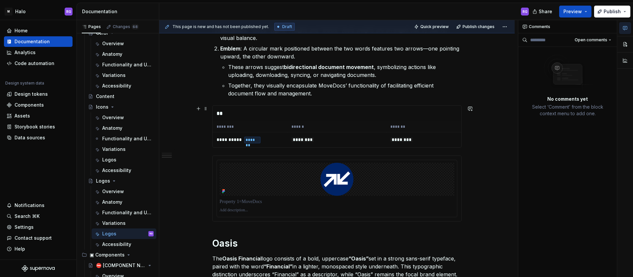
scroll to position [486, 0]
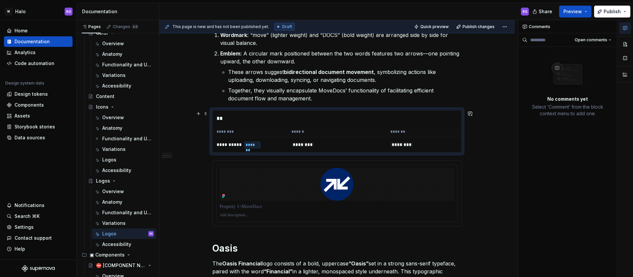
drag, startPoint x: 266, startPoint y: 127, endPoint x: 210, endPoint y: 169, distance: 70.1
click at [212, 169] on div at bounding box center [336, 193] width 249 height 66
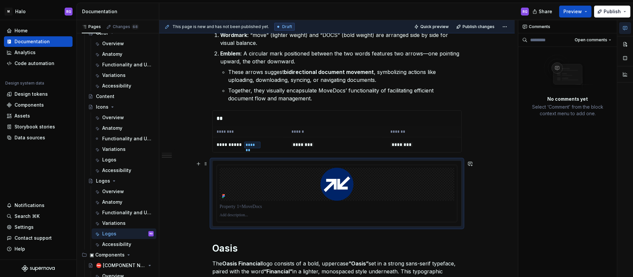
drag, startPoint x: 214, startPoint y: 169, endPoint x: 212, endPoint y: 158, distance: 11.3
click at [197, 186] on div "**********" at bounding box center [338, 148] width 359 height 257
click at [213, 166] on div at bounding box center [337, 193] width 249 height 65
drag, startPoint x: 212, startPoint y: 166, endPoint x: 235, endPoint y: 177, distance: 25.7
click at [192, 202] on div "**********" at bounding box center [338, 148] width 359 height 257
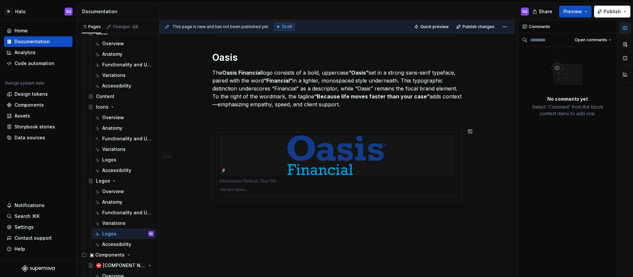
scroll to position [681, 0]
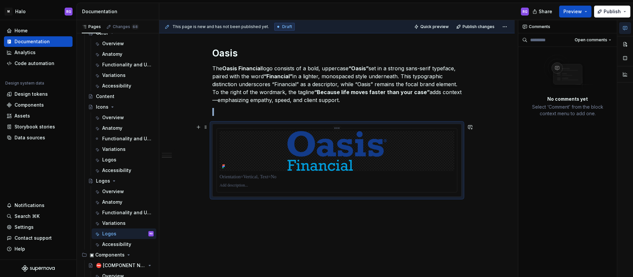
drag, startPoint x: 232, startPoint y: 145, endPoint x: 196, endPoint y: 211, distance: 75.1
click at [196, 211] on div "**********" at bounding box center [338, 148] width 359 height 257
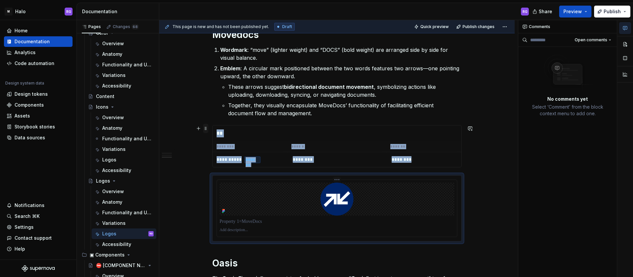
scroll to position [466, 0]
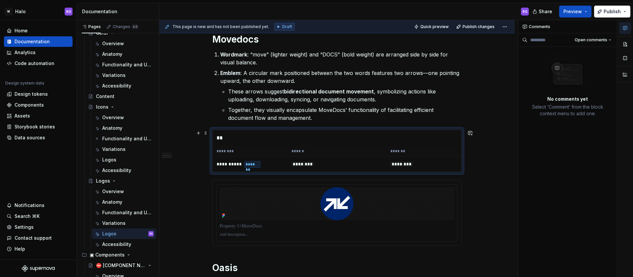
drag, startPoint x: 243, startPoint y: 135, endPoint x: 195, endPoint y: 193, distance: 75.4
click at [195, 193] on div "**********" at bounding box center [338, 148] width 359 height 257
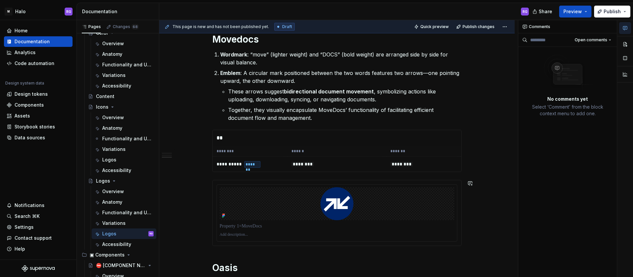
scroll to position [534, 0]
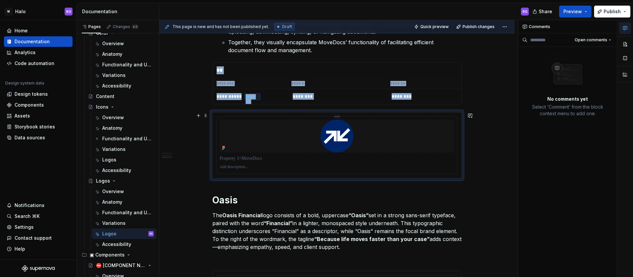
click at [299, 135] on div at bounding box center [337, 135] width 235 height 33
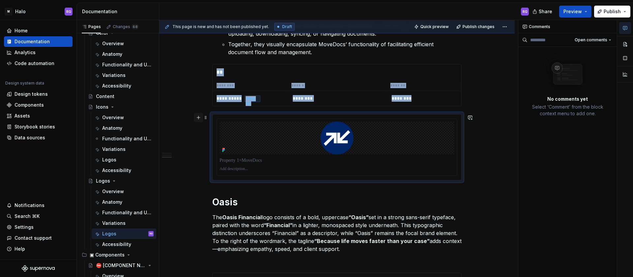
click at [199, 118] on button "button" at bounding box center [198, 117] width 9 height 9
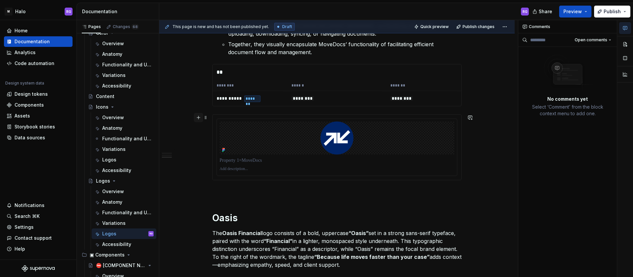
click at [199, 118] on button "button" at bounding box center [198, 117] width 9 height 9
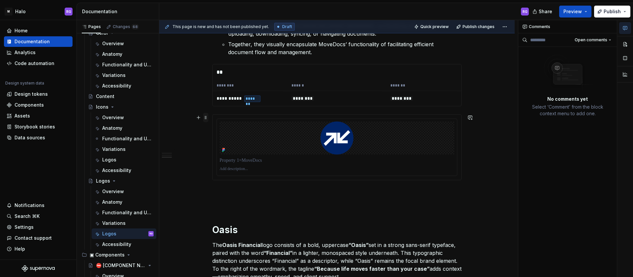
click at [203, 116] on span at bounding box center [205, 117] width 5 height 9
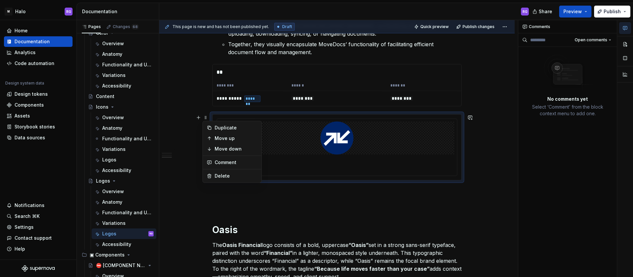
click at [274, 206] on p at bounding box center [336, 204] width 249 height 8
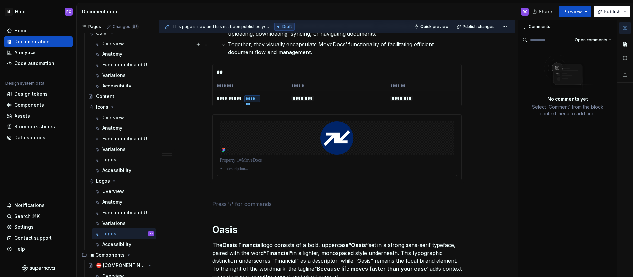
scroll to position [493, 0]
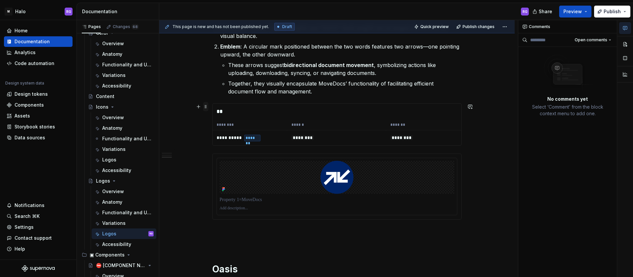
click at [206, 110] on span at bounding box center [205, 106] width 5 height 9
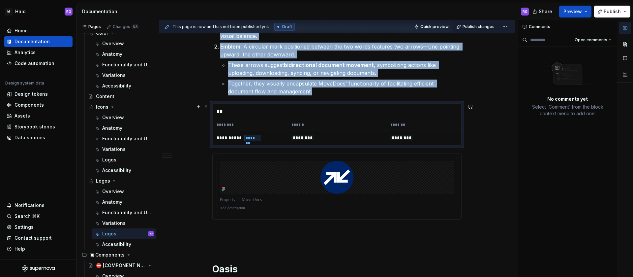
drag, startPoint x: 204, startPoint y: 106, endPoint x: 240, endPoint y: 108, distance: 35.7
click at [191, 139] on div "**********" at bounding box center [338, 148] width 359 height 257
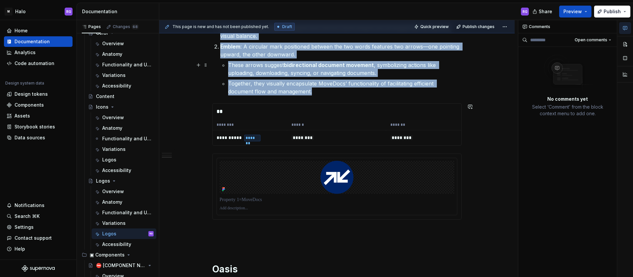
scroll to position [449, 0]
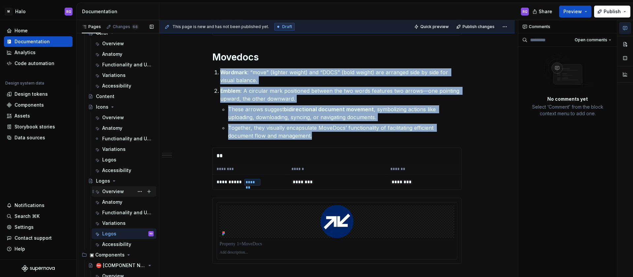
click at [110, 191] on div "Overview" at bounding box center [113, 191] width 22 height 7
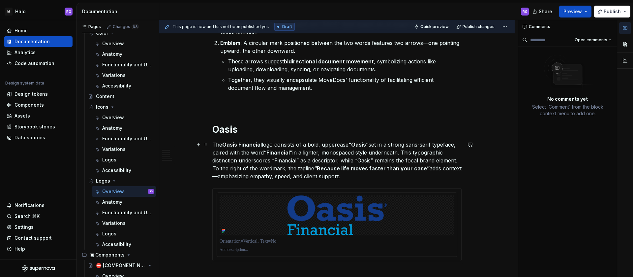
scroll to position [465, 0]
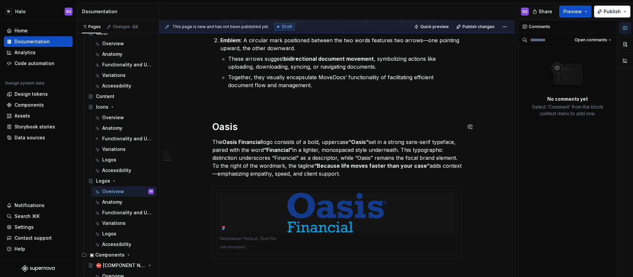
click at [237, 97] on p at bounding box center [336, 101] width 249 height 8
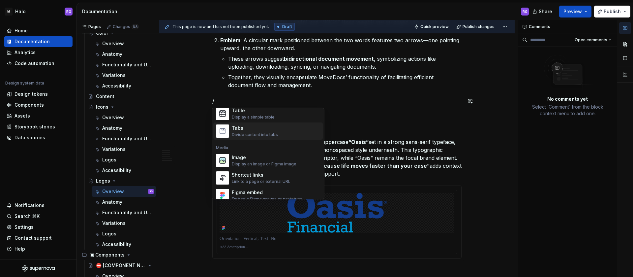
scroll to position [248, 0]
click at [274, 163] on div "Display an image or Figma image" at bounding box center [264, 163] width 65 height 5
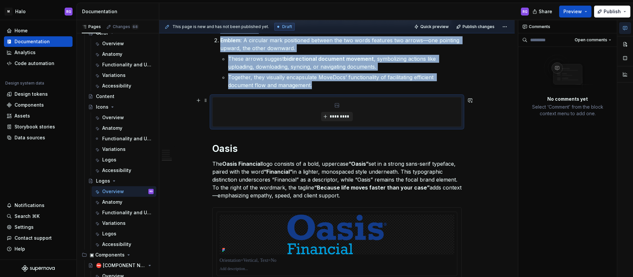
click at [337, 115] on span "*********" at bounding box center [340, 116] width 20 height 5
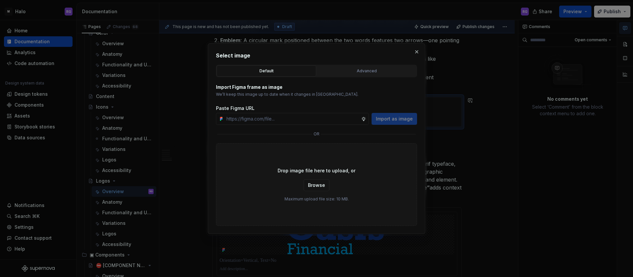
click at [291, 70] on div "Default" at bounding box center [266, 71] width 95 height 7
click at [341, 70] on div "Advanced" at bounding box center [366, 71] width 95 height 7
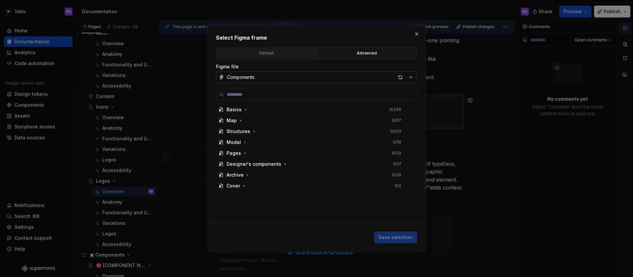
type textarea "*"
click at [248, 172] on icon "button" at bounding box center [247, 174] width 5 height 5
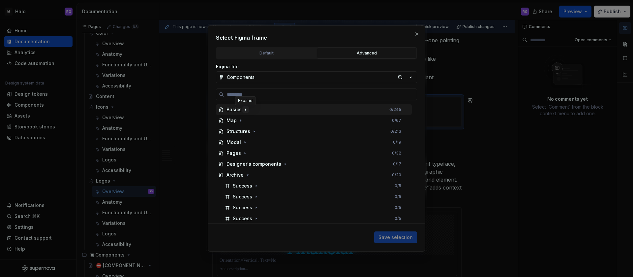
click at [247, 108] on icon "button" at bounding box center [245, 109] width 5 height 5
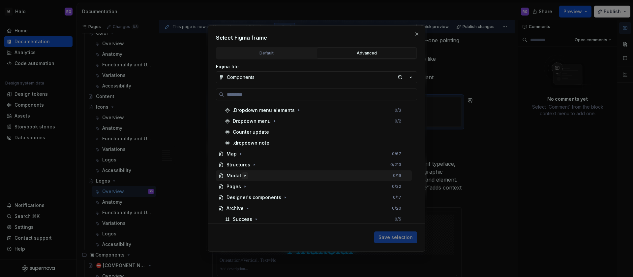
scroll to position [440, 0]
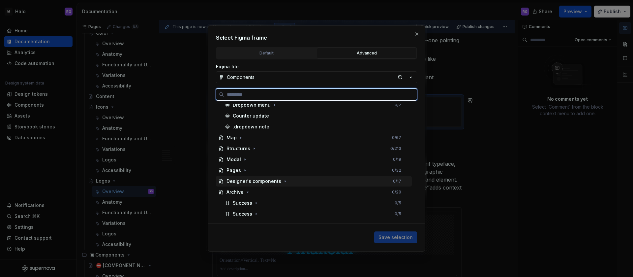
click at [278, 181] on div "Designer's components" at bounding box center [254, 181] width 55 height 7
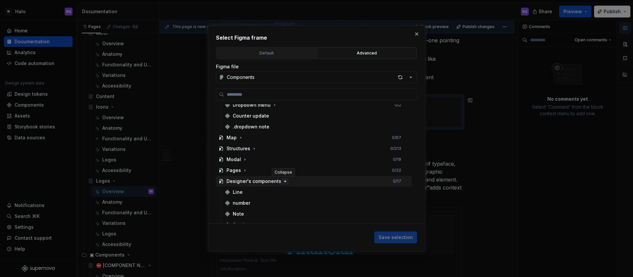
click at [286, 181] on button "button" at bounding box center [285, 181] width 7 height 7
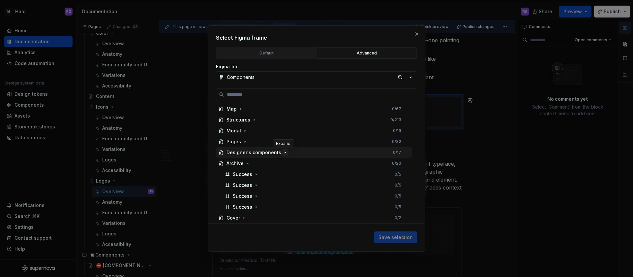
click at [283, 151] on icon "button" at bounding box center [285, 152] width 5 height 5
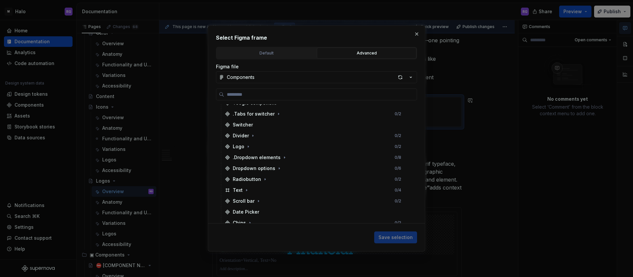
scroll to position [217, 0]
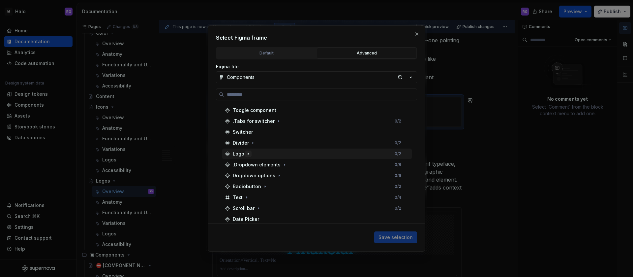
click at [248, 152] on icon "button" at bounding box center [248, 153] width 5 height 5
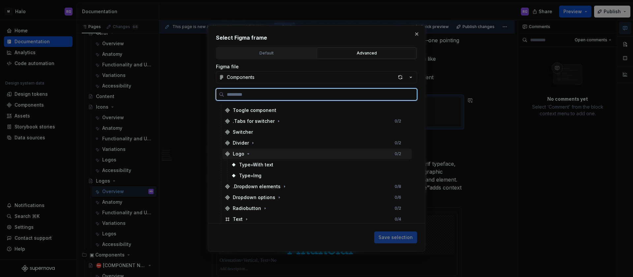
click at [254, 153] on div "Logo 0 / 2" at bounding box center [317, 153] width 190 height 11
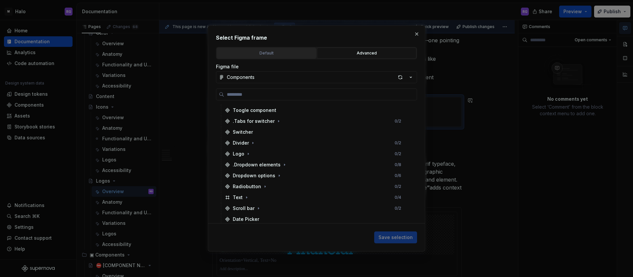
click at [279, 54] on div "Default" at bounding box center [266, 53] width 95 height 7
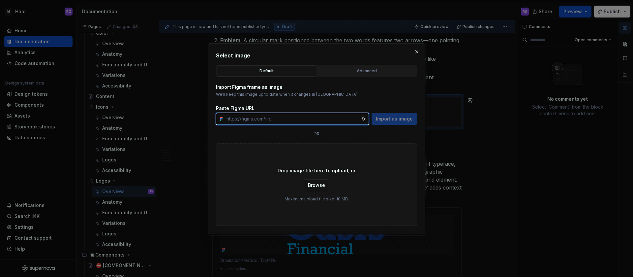
click at [310, 116] on input "text" at bounding box center [292, 119] width 137 height 12
paste input "[URL][DOMAIN_NAME]"
type input "[URL][DOMAIN_NAME]"
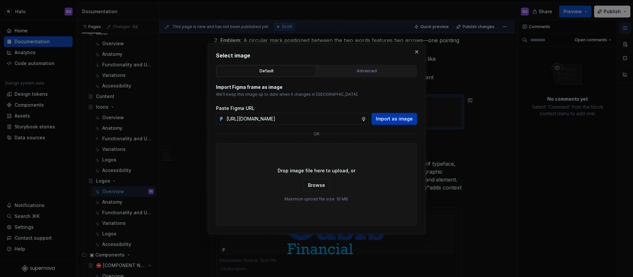
scroll to position [0, 0]
click at [392, 121] on span "Import as image" at bounding box center [394, 118] width 37 height 7
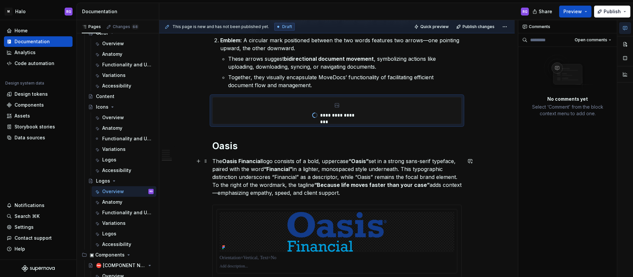
type textarea "*"
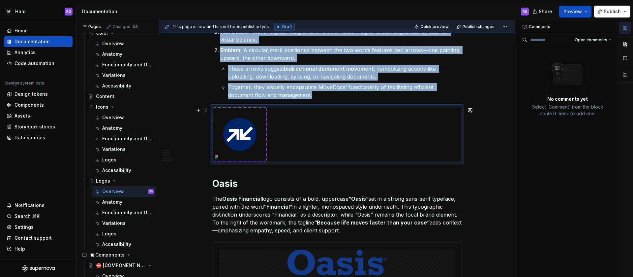
scroll to position [453, 0]
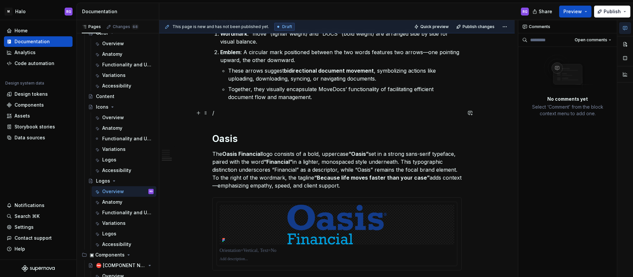
click at [227, 112] on p "/" at bounding box center [336, 113] width 249 height 8
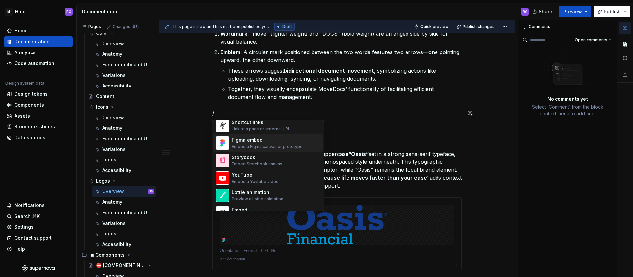
scroll to position [312, 0]
click at [271, 145] on div "Embed a Figma canvas or prototype" at bounding box center [267, 145] width 71 height 5
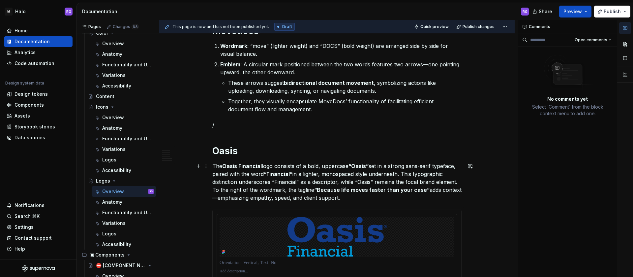
scroll to position [440, 0]
click at [260, 126] on p "/" at bounding box center [336, 125] width 249 height 8
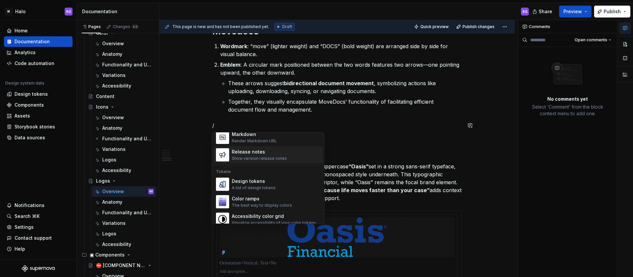
scroll to position [447, 0]
click at [272, 182] on div "Design tokens" at bounding box center [254, 180] width 44 height 7
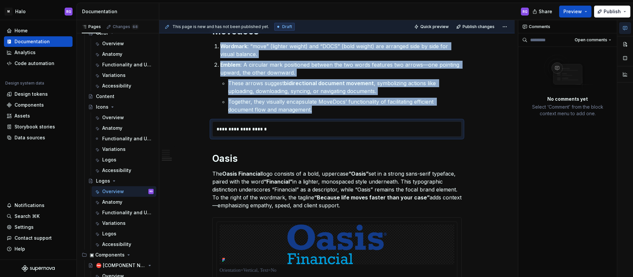
type textarea "*"
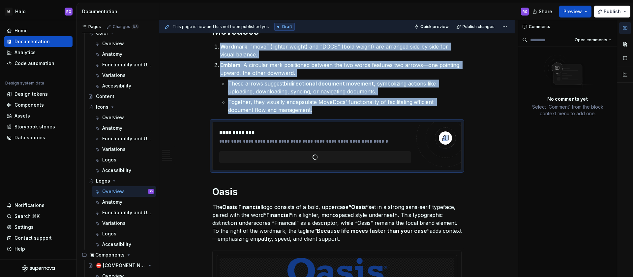
scroll to position [440, 0]
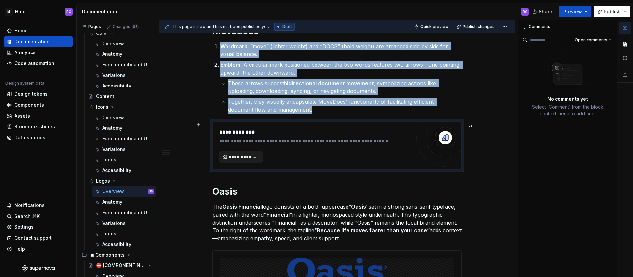
click at [253, 156] on span "**********" at bounding box center [244, 156] width 30 height 7
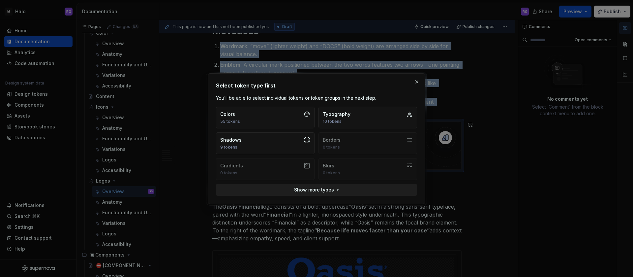
click at [325, 187] on span "Show more types" at bounding box center [314, 189] width 40 height 7
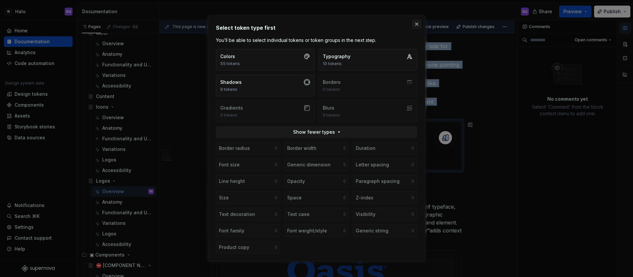
click at [418, 27] on button "button" at bounding box center [416, 23] width 9 height 9
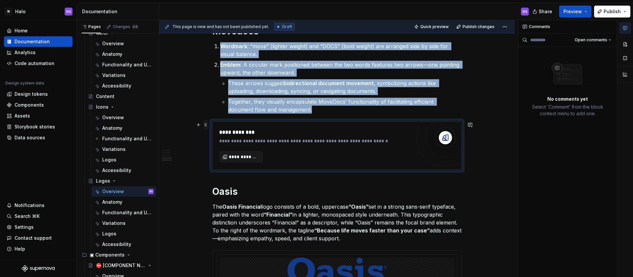
click at [205, 125] on span at bounding box center [205, 124] width 5 height 9
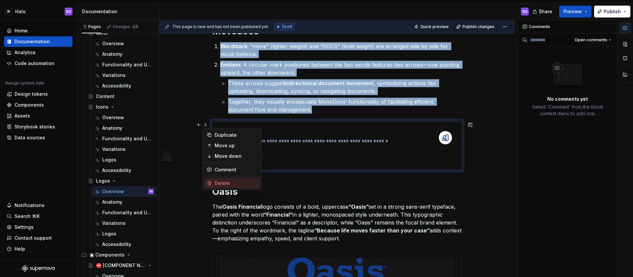
click at [221, 181] on div "Delete" at bounding box center [236, 183] width 43 height 7
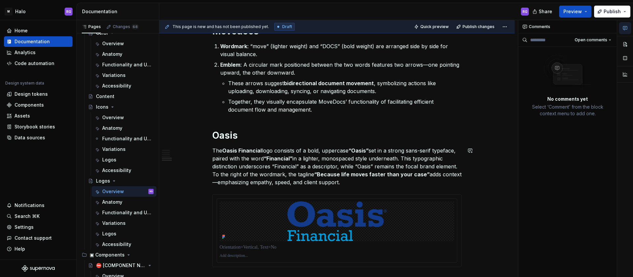
click at [402, 112] on p "Together, they visually encapsulate MoveDocs’ functionality of facilitating eff…" at bounding box center [345, 106] width 234 height 16
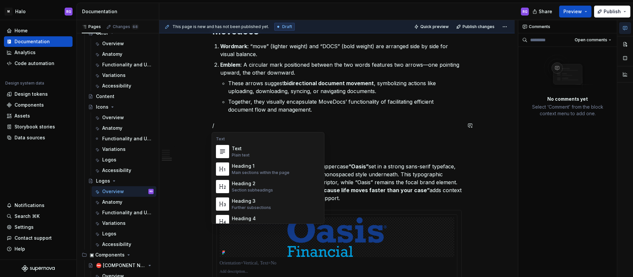
scroll to position [657, 0]
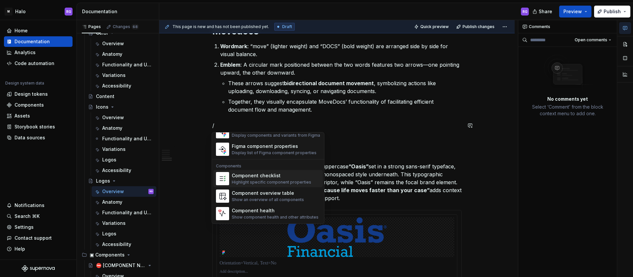
click at [255, 179] on div "Highlight specific component properties" at bounding box center [272, 181] width 80 height 5
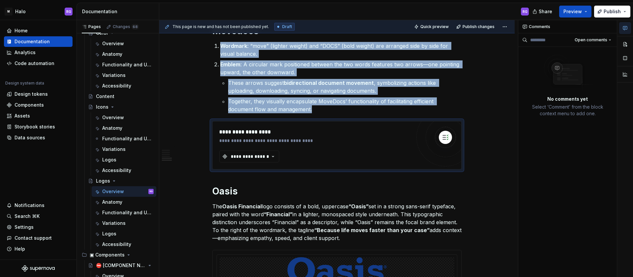
scroll to position [440, 0]
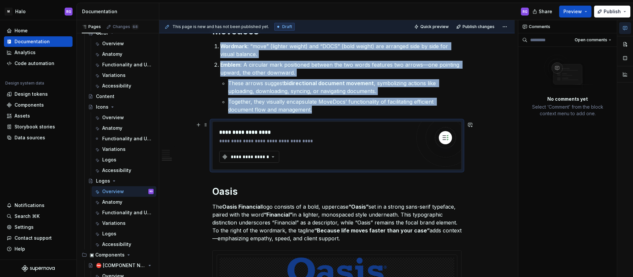
click at [266, 155] on div "**********" at bounding box center [250, 156] width 40 height 7
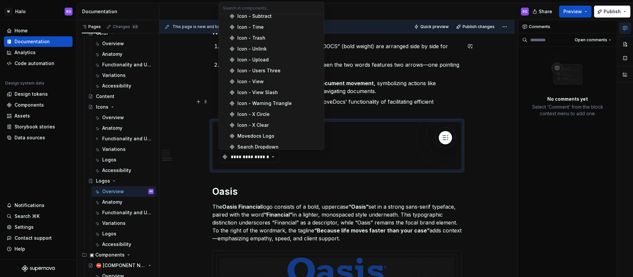
scroll to position [1838, 0]
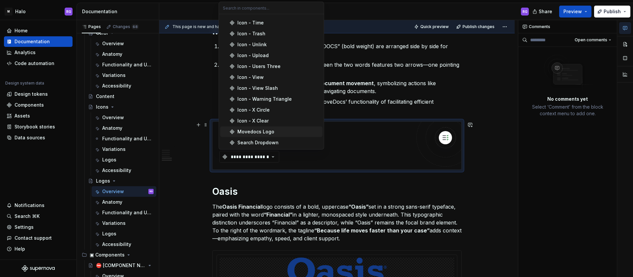
click at [254, 131] on div "Movedocs Logo" at bounding box center [256, 131] width 37 height 7
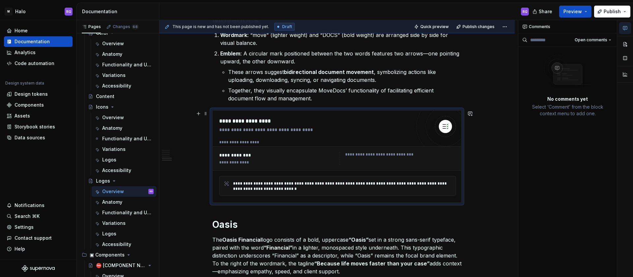
scroll to position [452, 0]
click at [114, 231] on div "Logos" at bounding box center [109, 233] width 14 height 7
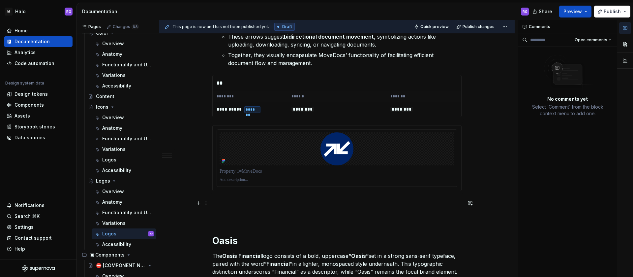
scroll to position [524, 0]
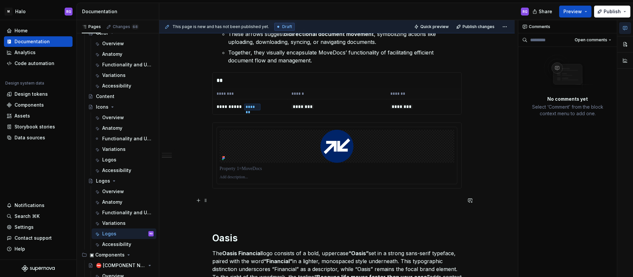
click at [419, 198] on p at bounding box center [336, 200] width 249 height 8
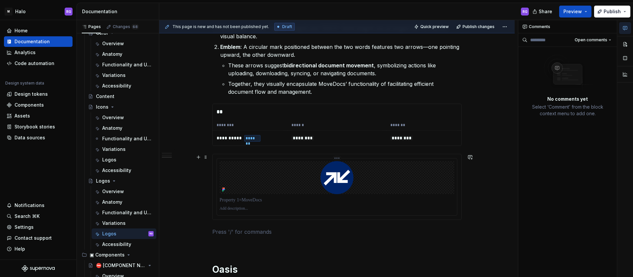
scroll to position [491, 0]
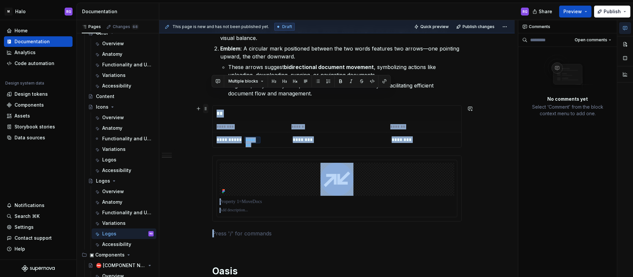
drag, startPoint x: 229, startPoint y: 233, endPoint x: 207, endPoint y: 108, distance: 127.0
click at [212, 108] on div "**********" at bounding box center [336, 40] width 249 height 796
click at [208, 167] on div "**********" at bounding box center [337, 73] width 356 height 895
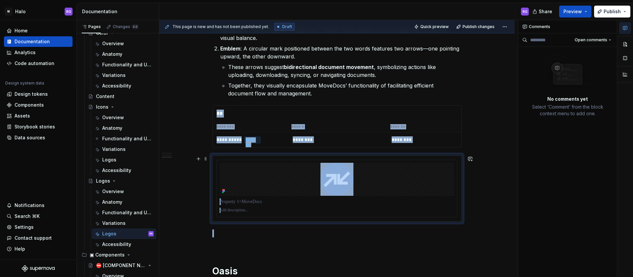
click at [215, 160] on div at bounding box center [337, 188] width 249 height 65
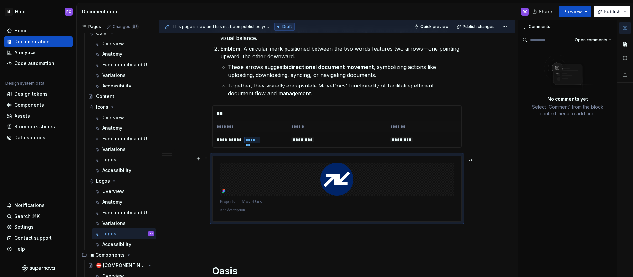
click at [213, 160] on div at bounding box center [337, 188] width 249 height 65
click at [113, 192] on div "Overview" at bounding box center [113, 191] width 22 height 7
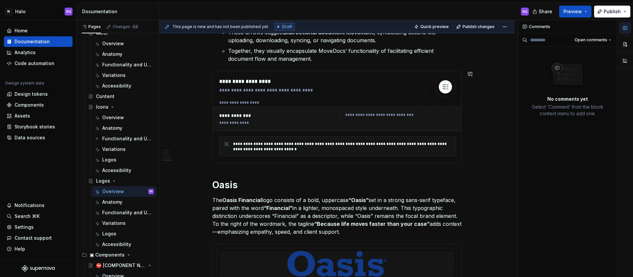
scroll to position [442, 0]
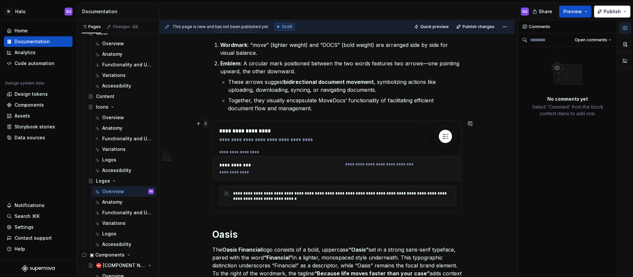
click at [204, 122] on span at bounding box center [205, 123] width 5 height 9
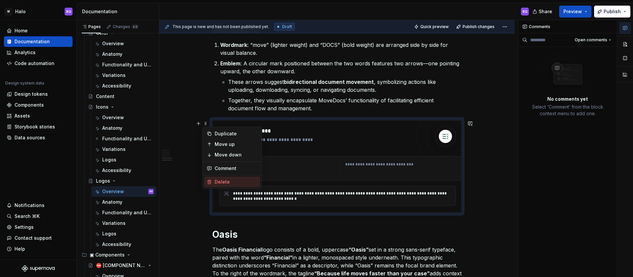
click at [221, 183] on div "Delete" at bounding box center [236, 181] width 43 height 7
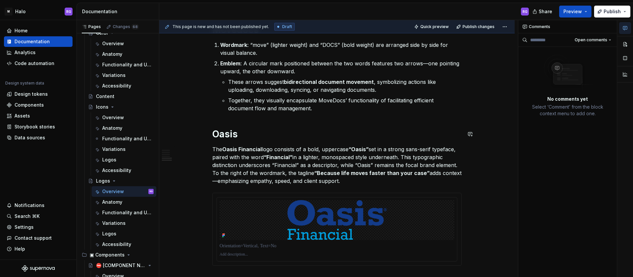
click at [307, 111] on p "Together, they visually encapsulate MoveDocs’ functionality of facilitating eff…" at bounding box center [345, 104] width 234 height 16
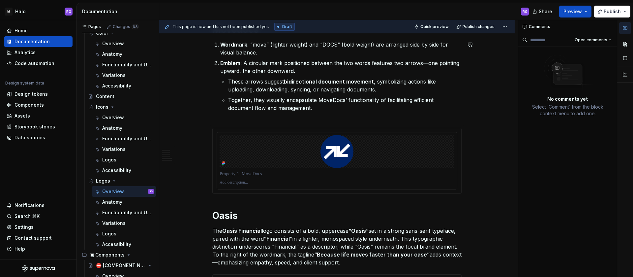
scroll to position [441, 0]
click at [108, 232] on div "Logos" at bounding box center [109, 233] width 14 height 7
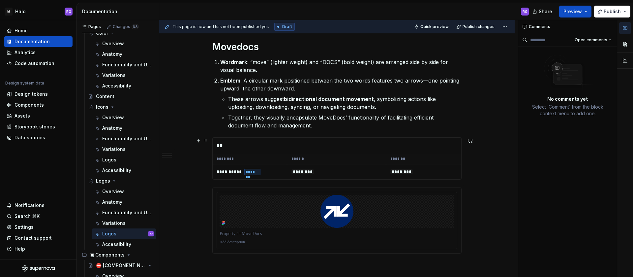
scroll to position [458, 0]
click at [213, 140] on div "**" at bounding box center [337, 146] width 249 height 16
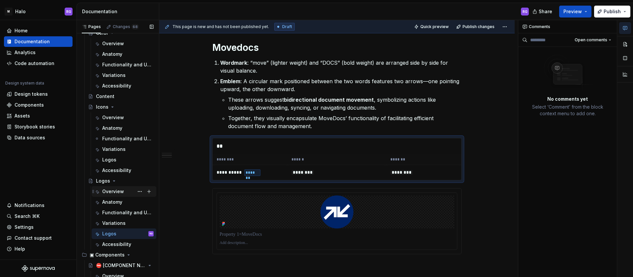
click at [113, 194] on div "Overview" at bounding box center [113, 191] width 22 height 7
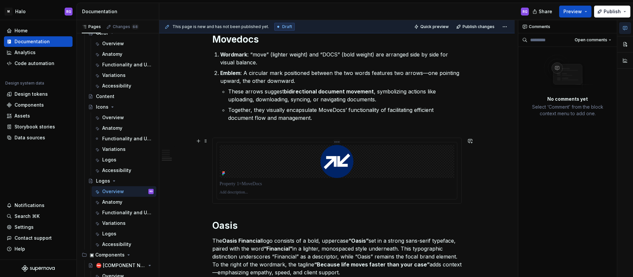
scroll to position [431, 0]
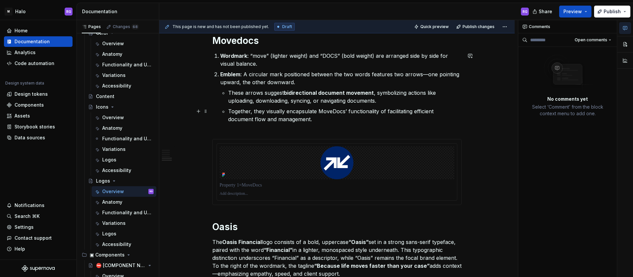
click at [303, 117] on p "Together, they visually encapsulate MoveDocs’ functionality of facilitating eff…" at bounding box center [345, 119] width 234 height 24
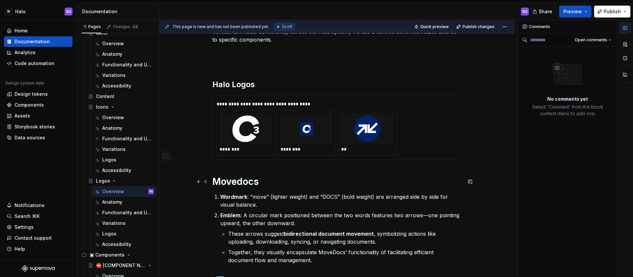
scroll to position [281, 0]
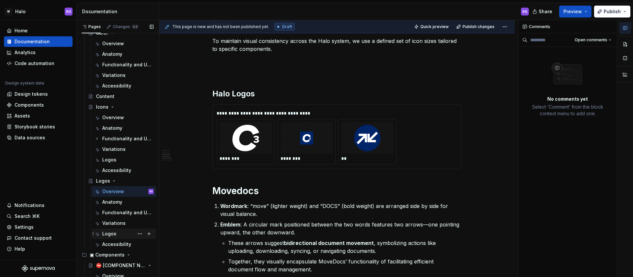
click at [111, 235] on div "Logos" at bounding box center [109, 233] width 14 height 7
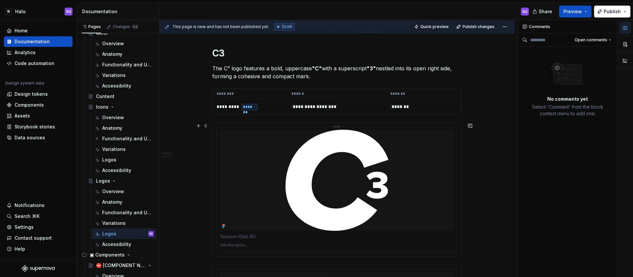
scroll to position [78, 0]
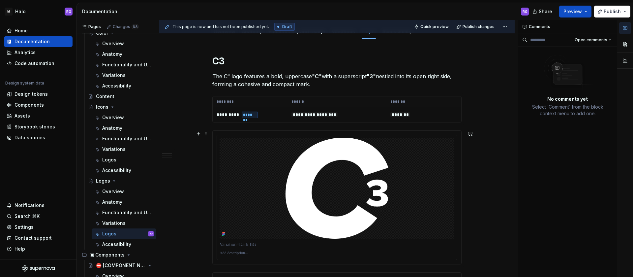
click at [213, 135] on div at bounding box center [337, 197] width 249 height 133
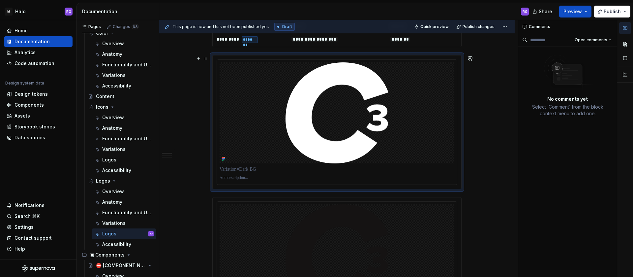
scroll to position [168, 0]
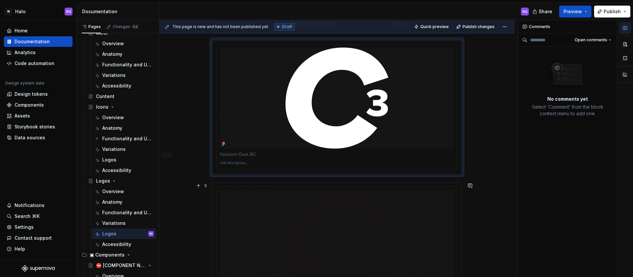
click at [214, 192] on div at bounding box center [337, 248] width 249 height 133
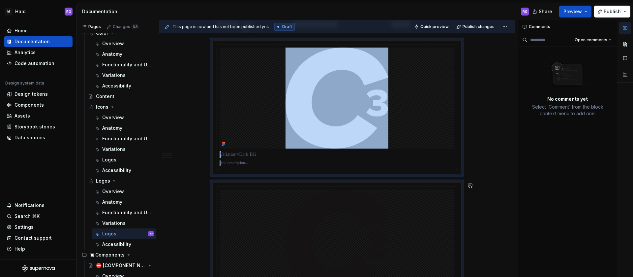
copy div "**********"
click at [111, 190] on div "Overview" at bounding box center [113, 191] width 22 height 7
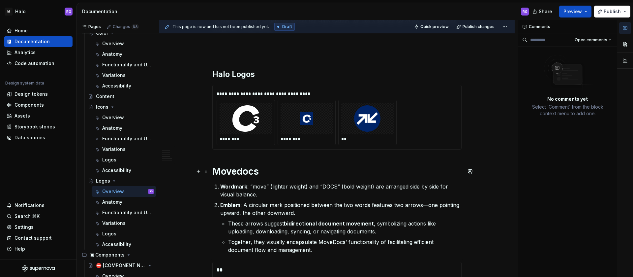
scroll to position [304, 0]
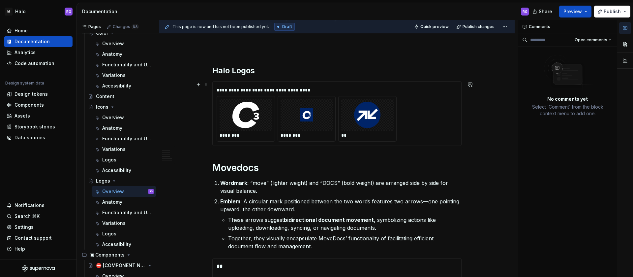
click at [477, 138] on div "**********" at bounding box center [337, 215] width 356 height 805
click at [470, 139] on div "**********" at bounding box center [337, 215] width 356 height 805
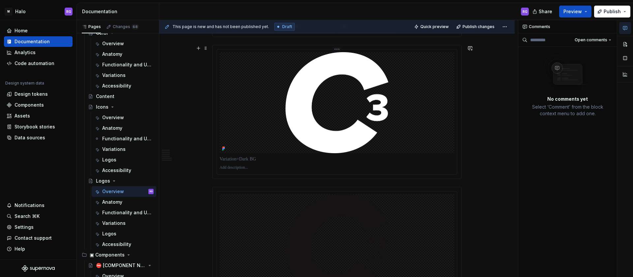
scroll to position [411, 0]
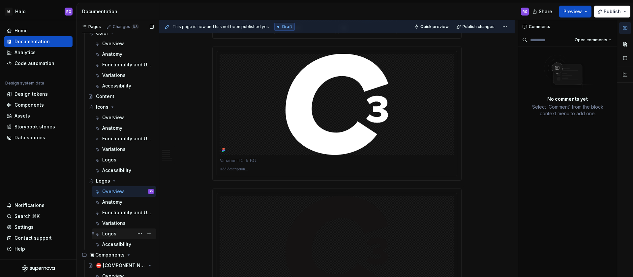
click at [113, 233] on div "Logos" at bounding box center [109, 233] width 14 height 7
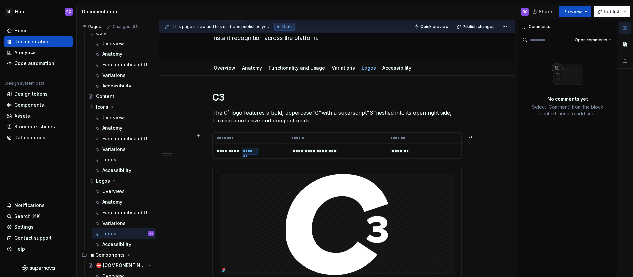
scroll to position [11, 0]
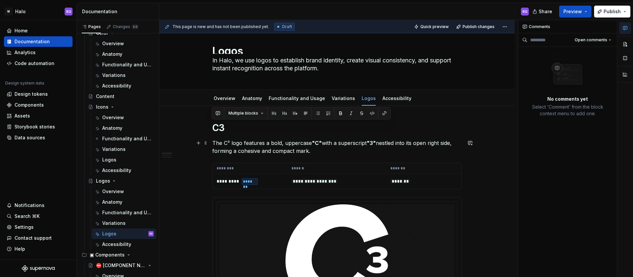
drag, startPoint x: 211, startPoint y: 126, endPoint x: 310, endPoint y: 152, distance: 102.0
click at [114, 191] on div "Overview" at bounding box center [113, 191] width 22 height 7
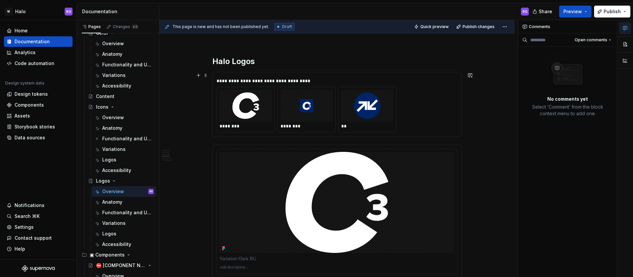
scroll to position [307, 0]
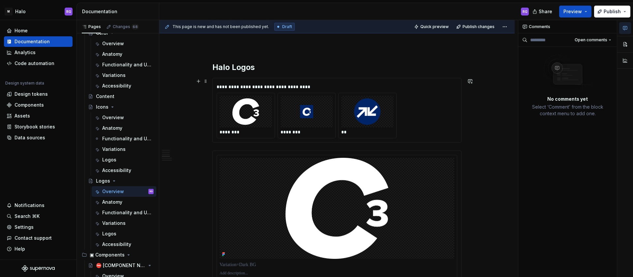
click at [456, 143] on div "**********" at bounding box center [336, 110] width 249 height 65
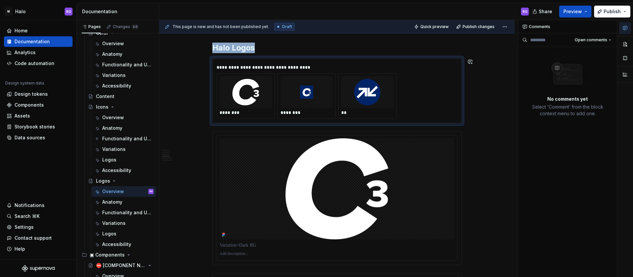
scroll to position [327, 0]
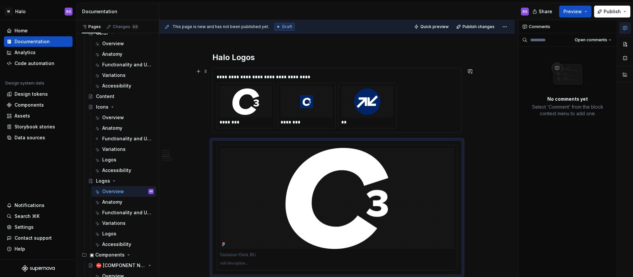
scroll to position [295, 0]
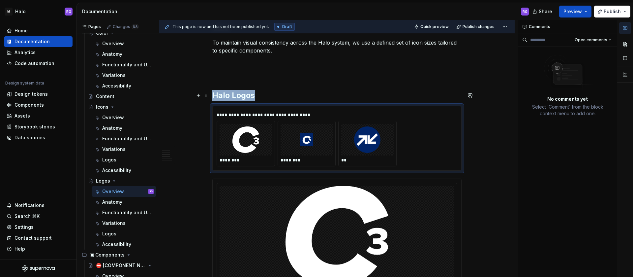
scroll to position [270, 0]
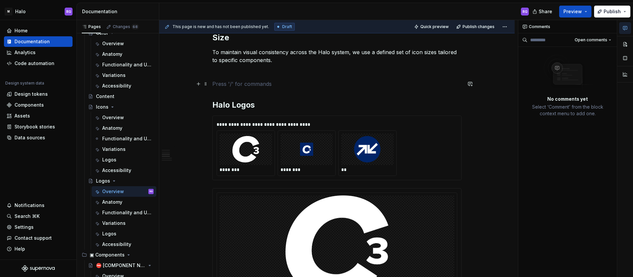
click at [216, 87] on p at bounding box center [336, 84] width 249 height 8
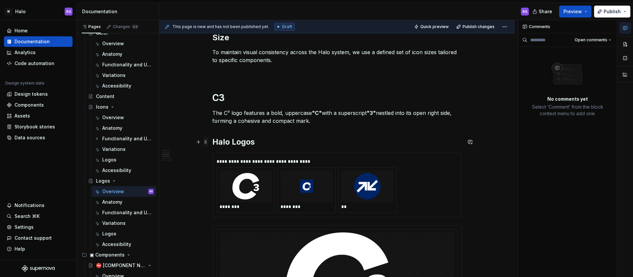
click at [206, 143] on span at bounding box center [205, 141] width 5 height 9
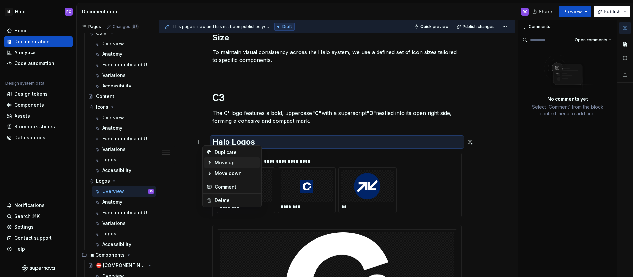
click at [226, 161] on div "Move up" at bounding box center [236, 162] width 43 height 7
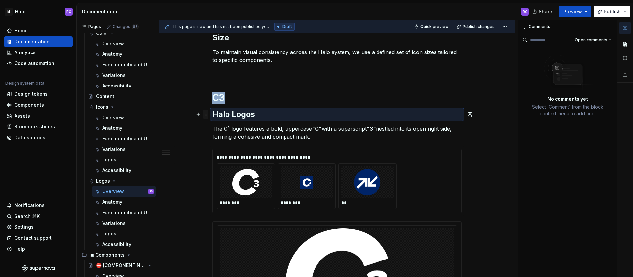
click at [206, 113] on span at bounding box center [205, 114] width 5 height 9
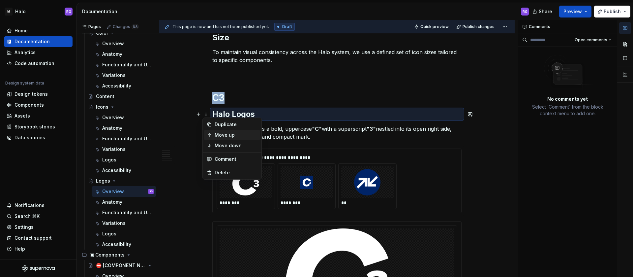
click at [221, 137] on div "Move up" at bounding box center [236, 135] width 43 height 7
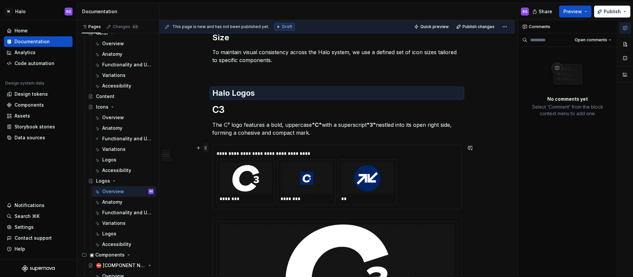
click at [205, 149] on span at bounding box center [205, 147] width 5 height 9
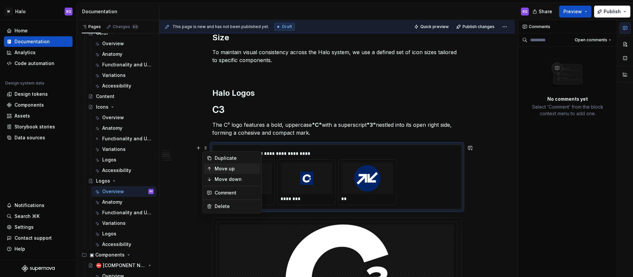
click at [222, 166] on div "Move up" at bounding box center [236, 168] width 43 height 7
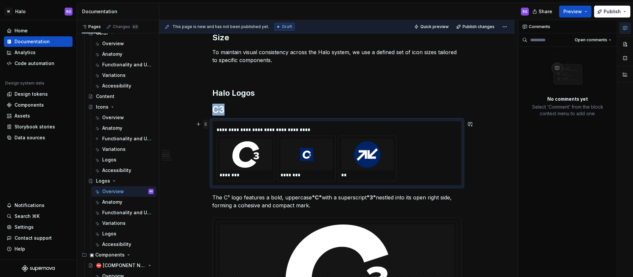
click at [205, 126] on span at bounding box center [205, 123] width 5 height 9
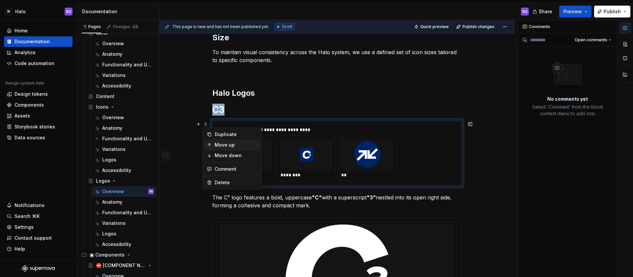
click at [227, 144] on div "Move up" at bounding box center [236, 145] width 43 height 7
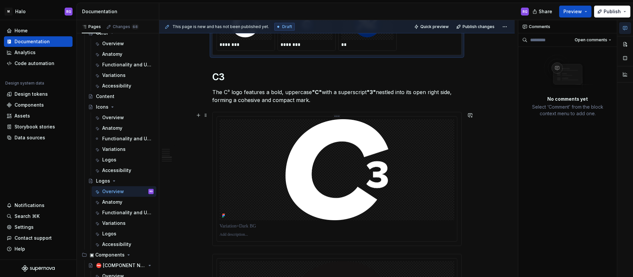
scroll to position [377, 0]
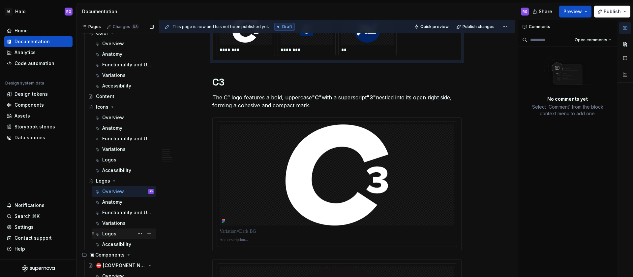
click at [109, 232] on div "Logos" at bounding box center [109, 233] width 14 height 7
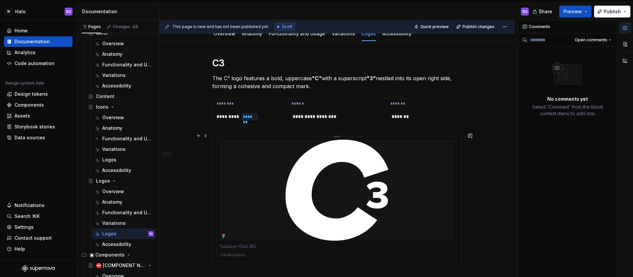
scroll to position [60, 0]
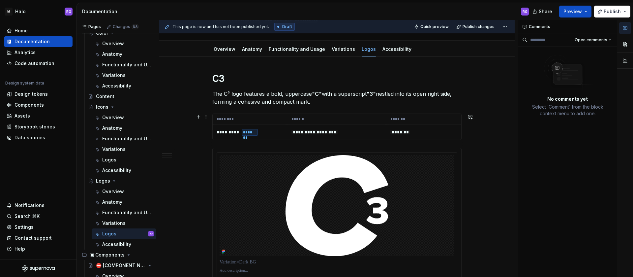
click at [212, 117] on div "**********" at bounding box center [336, 126] width 249 height 26
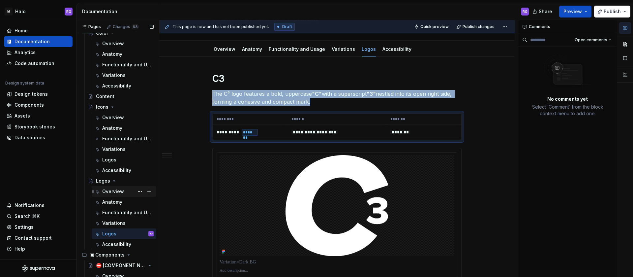
click at [108, 189] on div "Overview" at bounding box center [113, 191] width 22 height 7
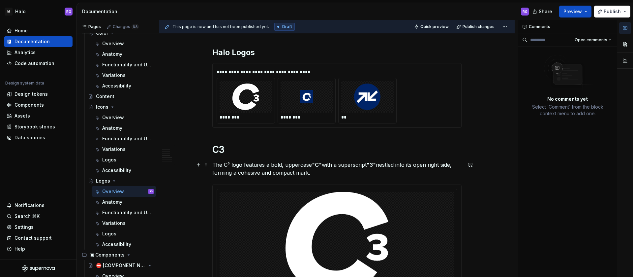
scroll to position [310, 0]
click at [316, 173] on p "The C³ logo features a bold, uppercase "C" with a superscript "3" nestled into …" at bounding box center [336, 169] width 249 height 16
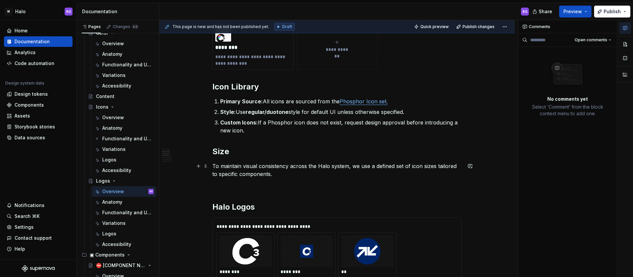
scroll to position [152, 0]
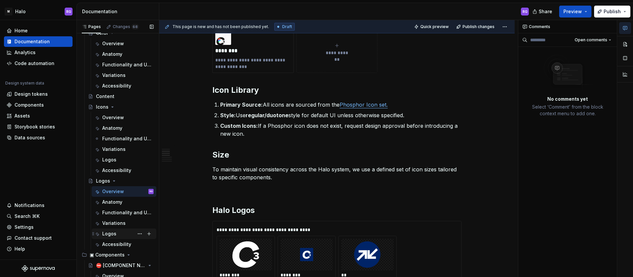
click at [113, 230] on div "Logos" at bounding box center [109, 233] width 14 height 7
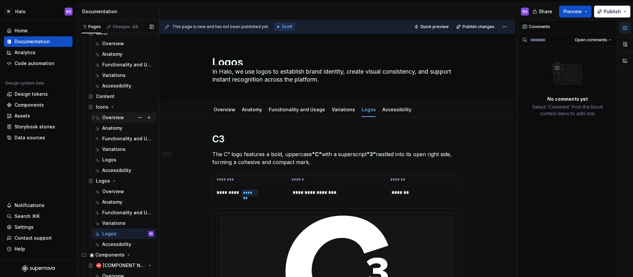
click at [115, 115] on div "Overview" at bounding box center [113, 117] width 22 height 7
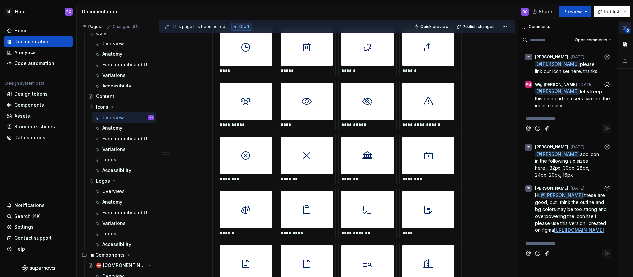
scroll to position [1737, 0]
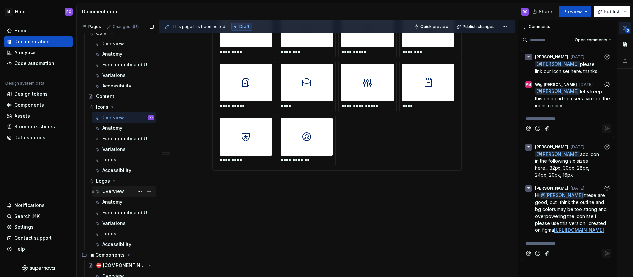
click at [120, 190] on div "Overview" at bounding box center [113, 191] width 22 height 7
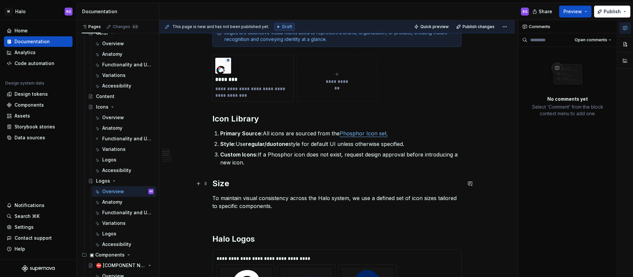
scroll to position [131, 0]
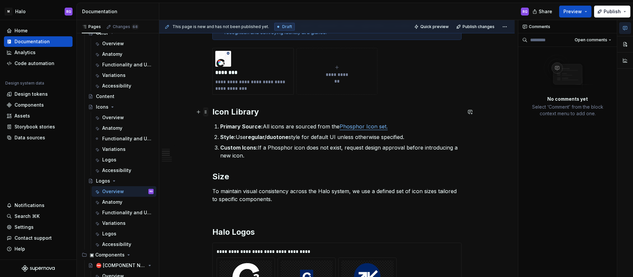
click at [207, 111] on span at bounding box center [205, 111] width 5 height 9
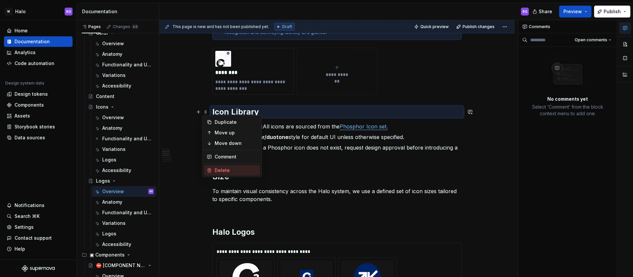
click at [222, 172] on div "Delete" at bounding box center [236, 170] width 43 height 7
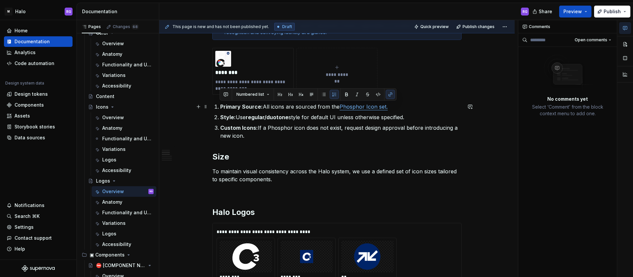
drag, startPoint x: 247, startPoint y: 137, endPoint x: 213, endPoint y: 108, distance: 44.7
click at [220, 108] on ol "Primary Source: All icons are sourced from the Phosphor Icon set. Style: Use re…" at bounding box center [340, 121] width 241 height 37
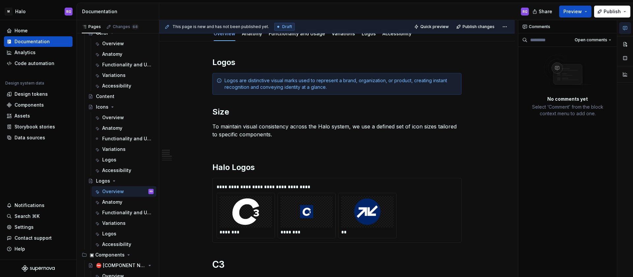
scroll to position [52, 0]
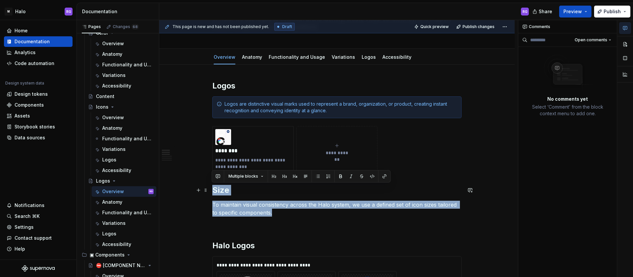
drag, startPoint x: 276, startPoint y: 211, endPoint x: 212, endPoint y: 191, distance: 66.3
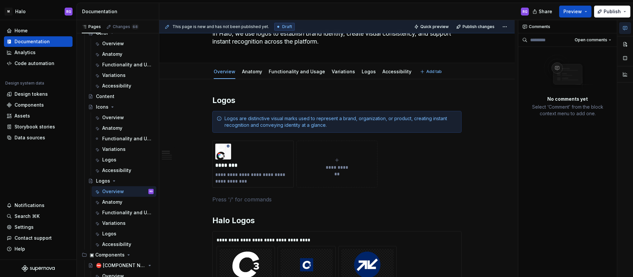
scroll to position [0, 0]
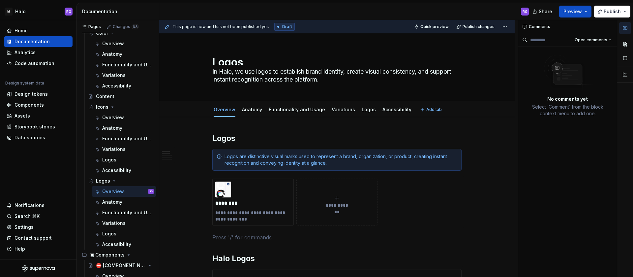
type textarea "*"
click at [213, 138] on h2 "Logos" at bounding box center [336, 138] width 249 height 11
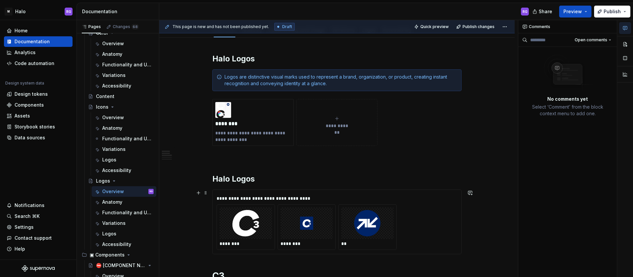
scroll to position [80, 0]
click at [259, 176] on h2 "Halo Logos" at bounding box center [336, 178] width 249 height 11
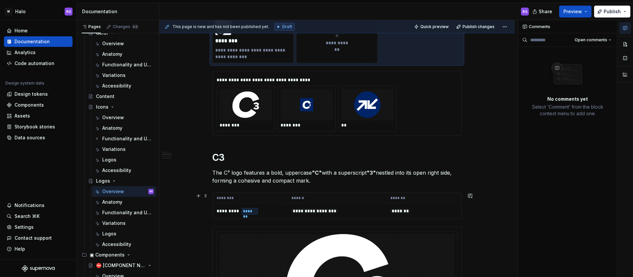
scroll to position [151, 0]
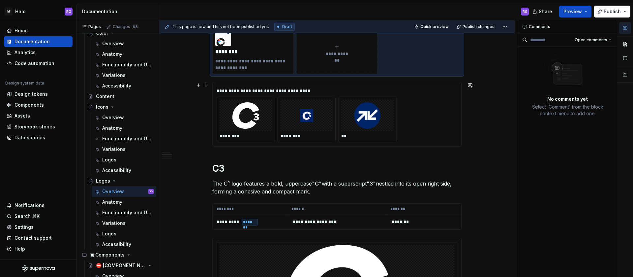
click at [416, 118] on div "******** ******** **" at bounding box center [337, 120] width 241 height 46
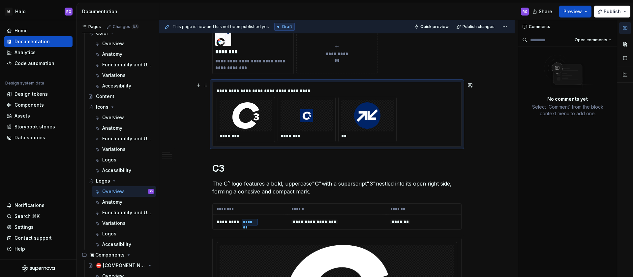
click at [405, 110] on div "******** ******** **" at bounding box center [337, 120] width 241 height 46
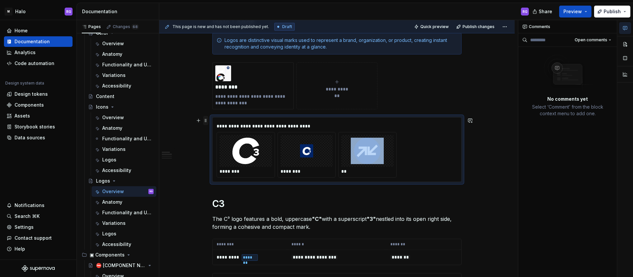
click at [204, 119] on span at bounding box center [205, 120] width 5 height 9
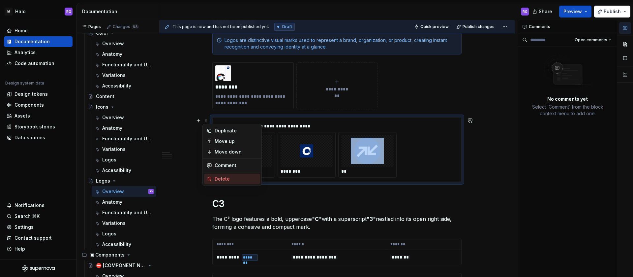
click at [220, 178] on div "Delete" at bounding box center [236, 179] width 43 height 7
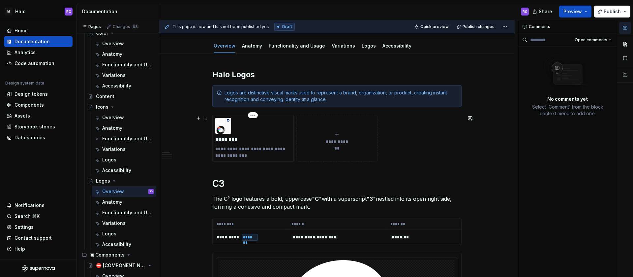
scroll to position [64, 0]
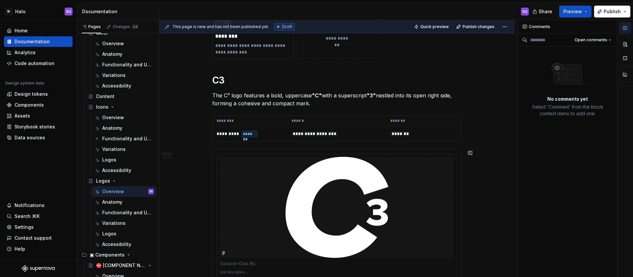
scroll to position [0, 0]
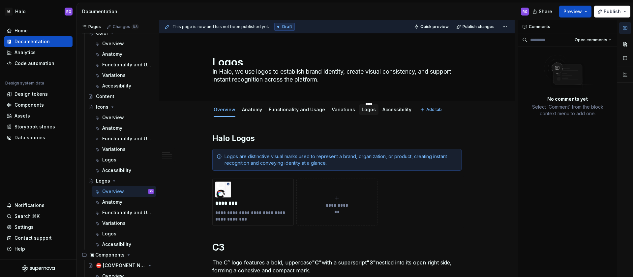
click at [366, 110] on link "Logos" at bounding box center [369, 110] width 14 height 6
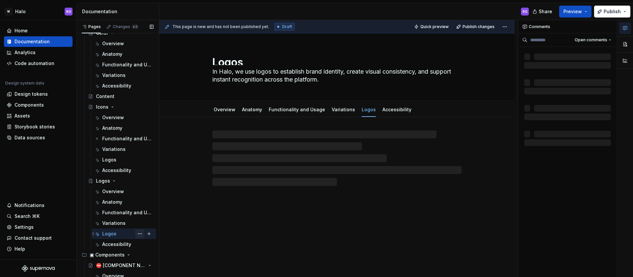
scroll to position [172, 0]
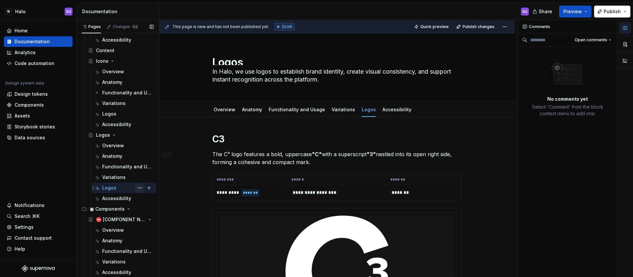
click at [136, 187] on button "Page tree" at bounding box center [139, 187] width 9 height 9
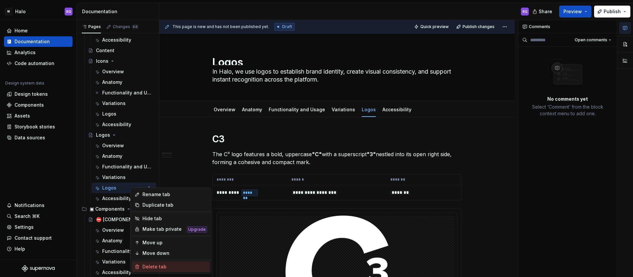
click at [159, 263] on div "Delete tab" at bounding box center [175, 266] width 65 height 7
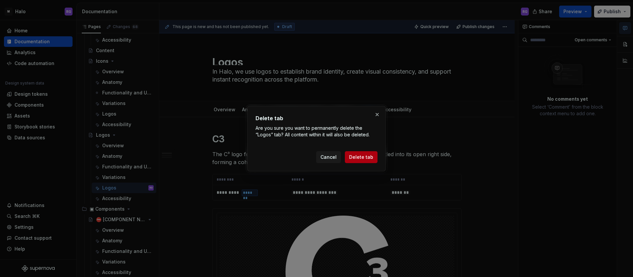
click at [359, 156] on span "Delete tab" at bounding box center [361, 157] width 24 height 7
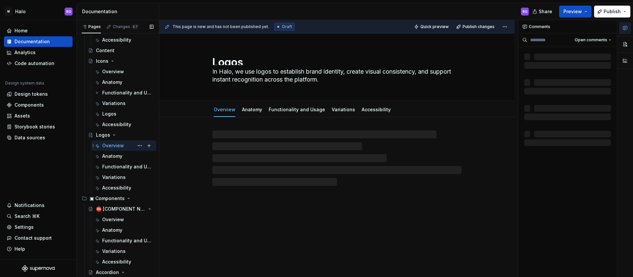
click at [116, 144] on div "Overview" at bounding box center [113, 145] width 22 height 7
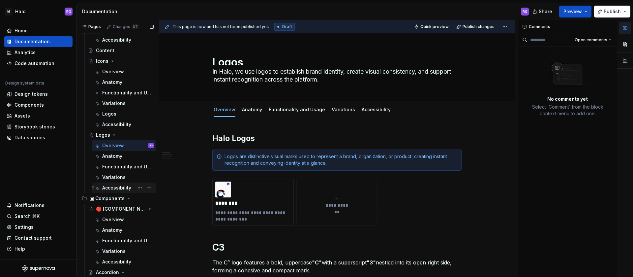
click at [115, 187] on div "Accessibility" at bounding box center [116, 187] width 29 height 7
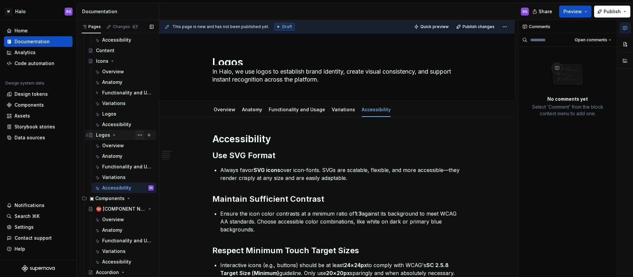
click at [136, 134] on button "Page tree" at bounding box center [139, 134] width 9 height 9
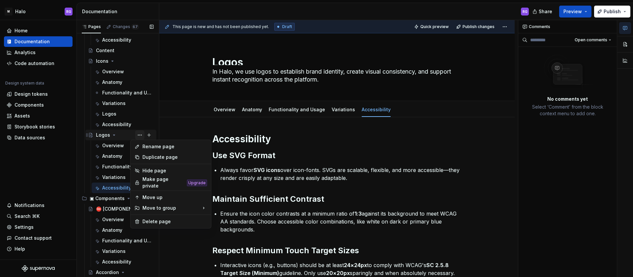
click at [136, 134] on div "Pages Changes 67 Add Accessibility guide for tree Page tree. Navigate the tree …" at bounding box center [118, 150] width 82 height 260
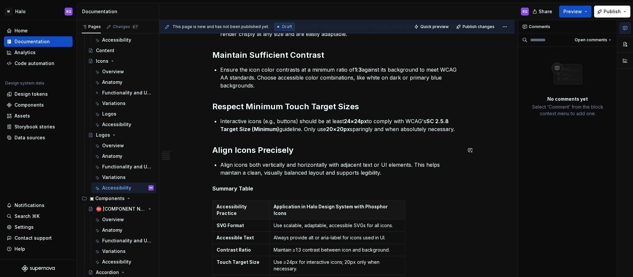
scroll to position [136, 0]
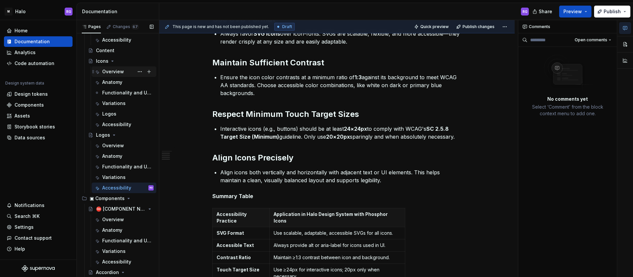
click at [110, 69] on div "Overview" at bounding box center [113, 71] width 22 height 7
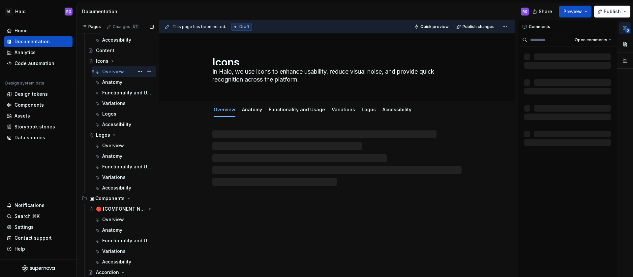
type textarea "*"
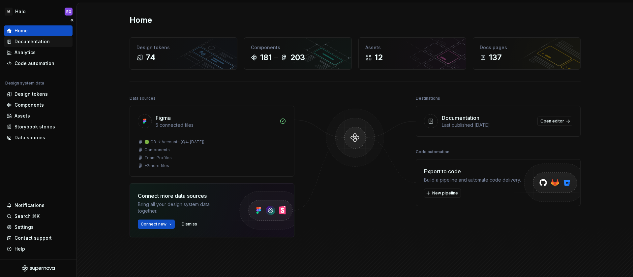
click at [28, 40] on div "Documentation" at bounding box center [32, 41] width 35 height 7
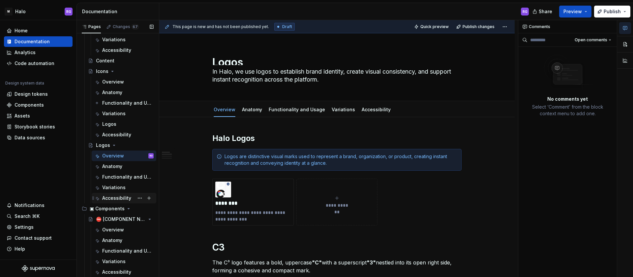
click at [113, 198] on div "Accessibility" at bounding box center [116, 198] width 29 height 7
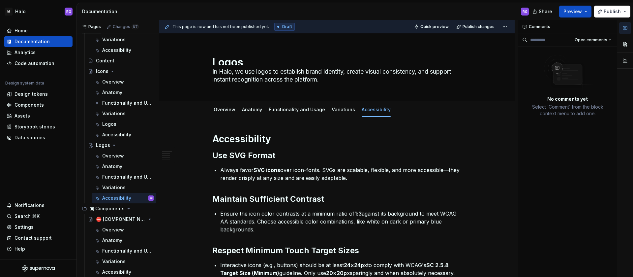
type textarea "*"
